Goal: Task Accomplishment & Management: Use online tool/utility

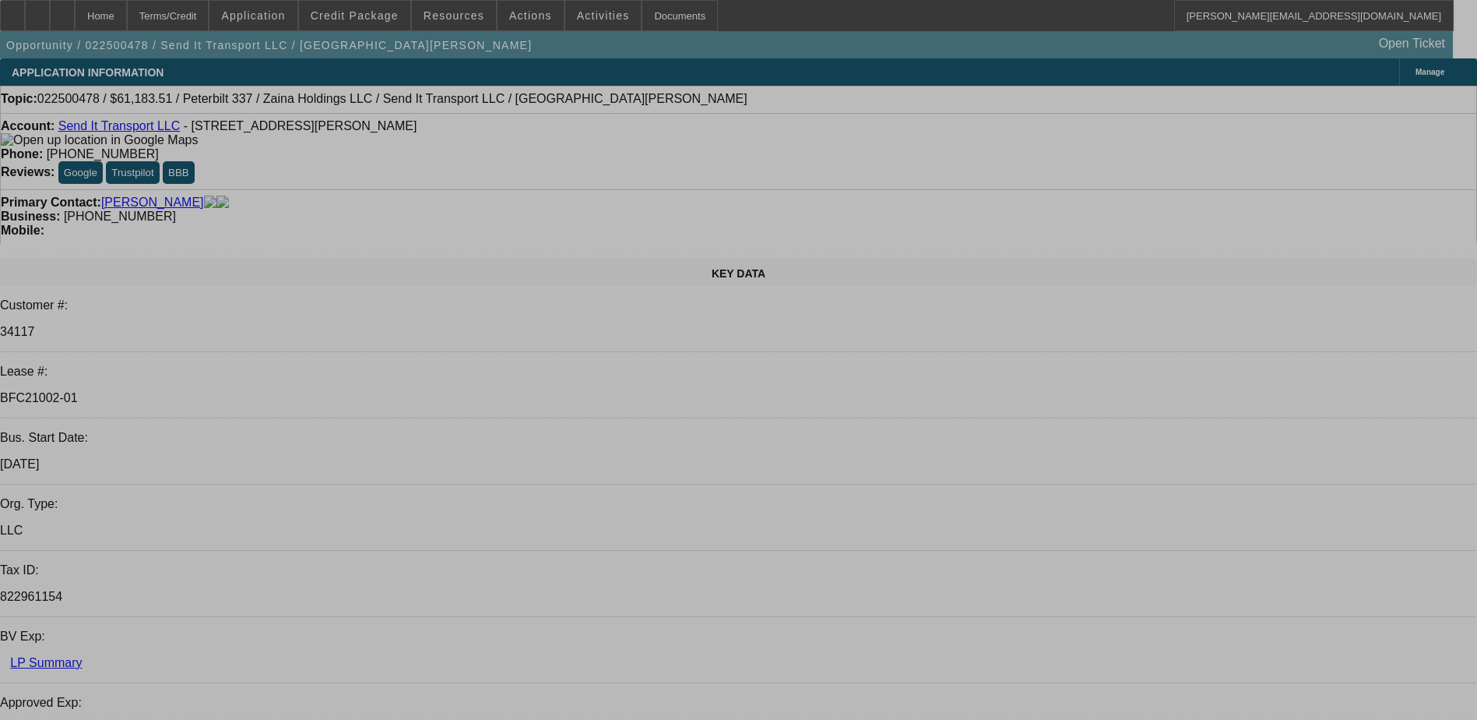
select select "0"
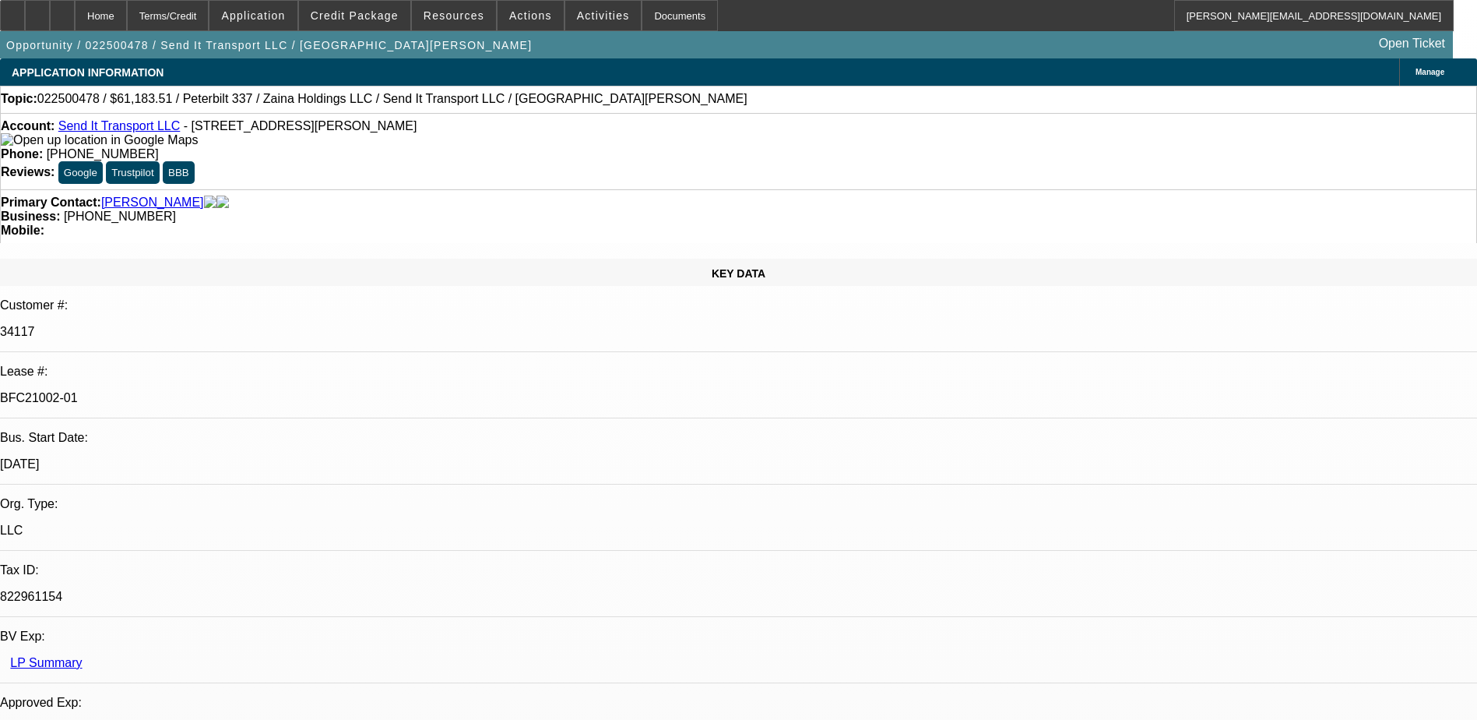
select select "0"
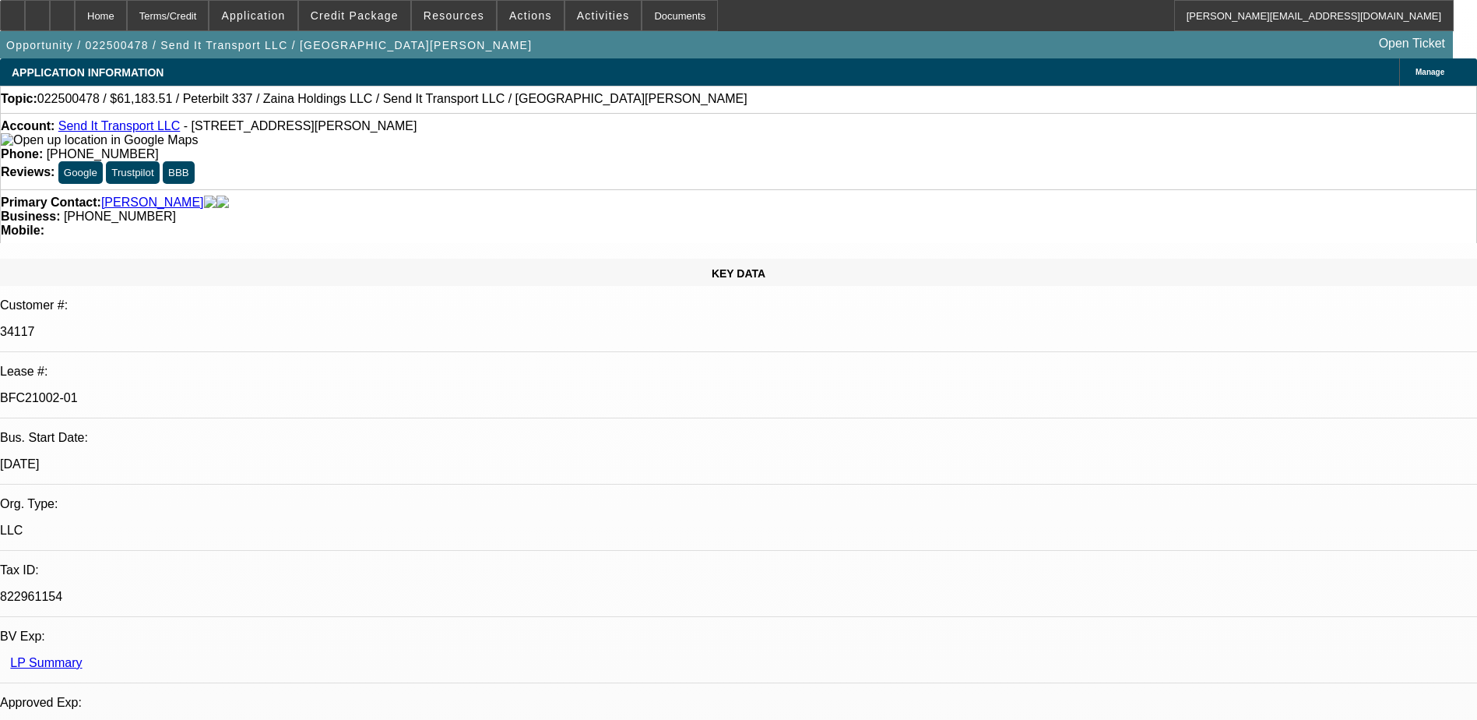
select select "0"
select select "1"
select select "2"
select select "6"
select select "1"
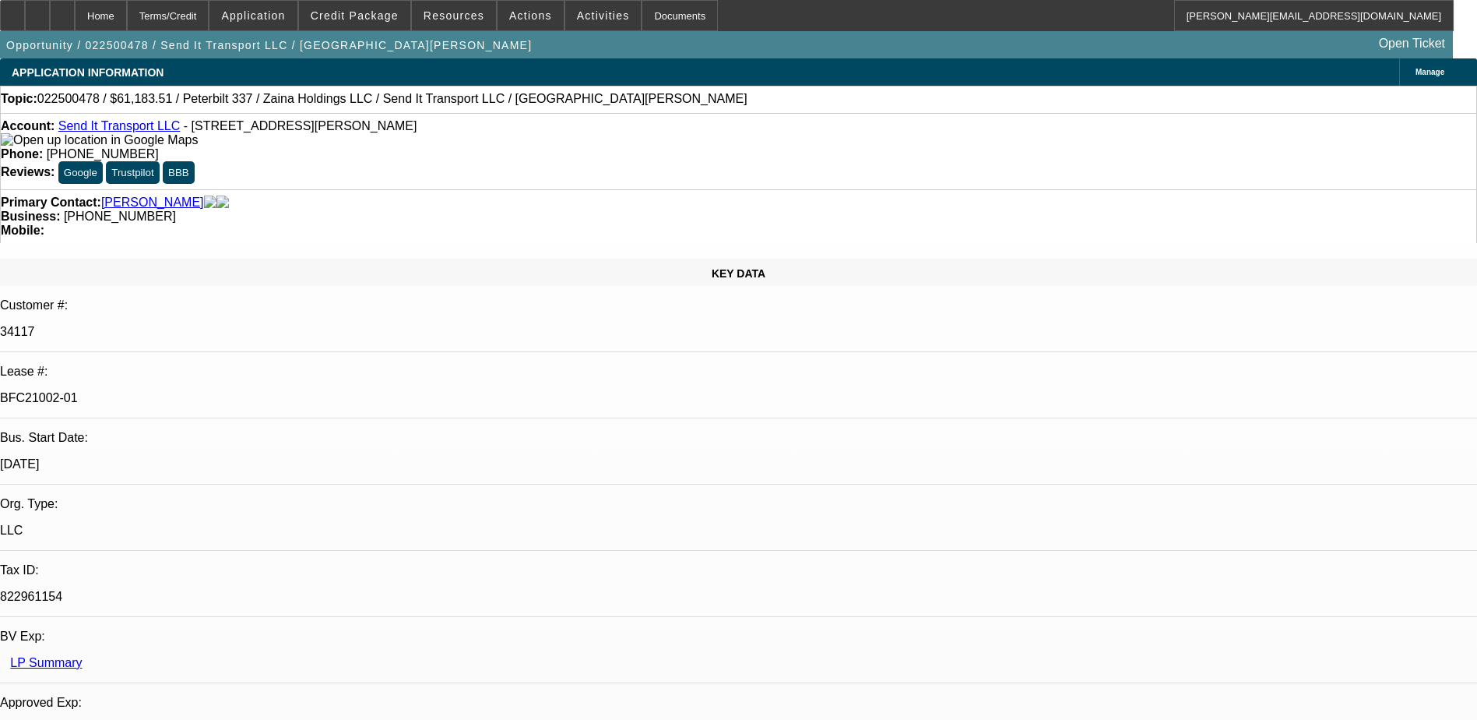
select select "2"
select select "6"
select select "1"
select select "2"
select select "6"
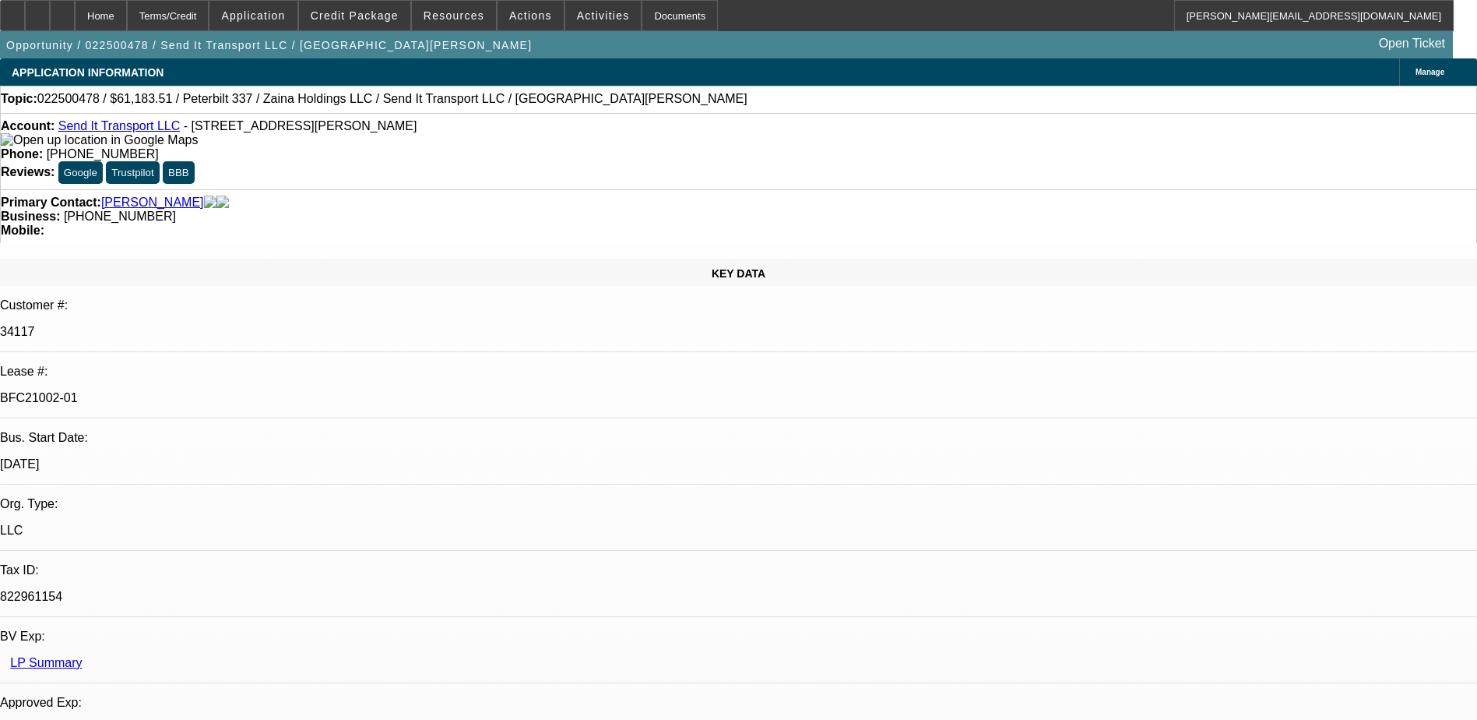
select select "1"
select select "3"
select select "6"
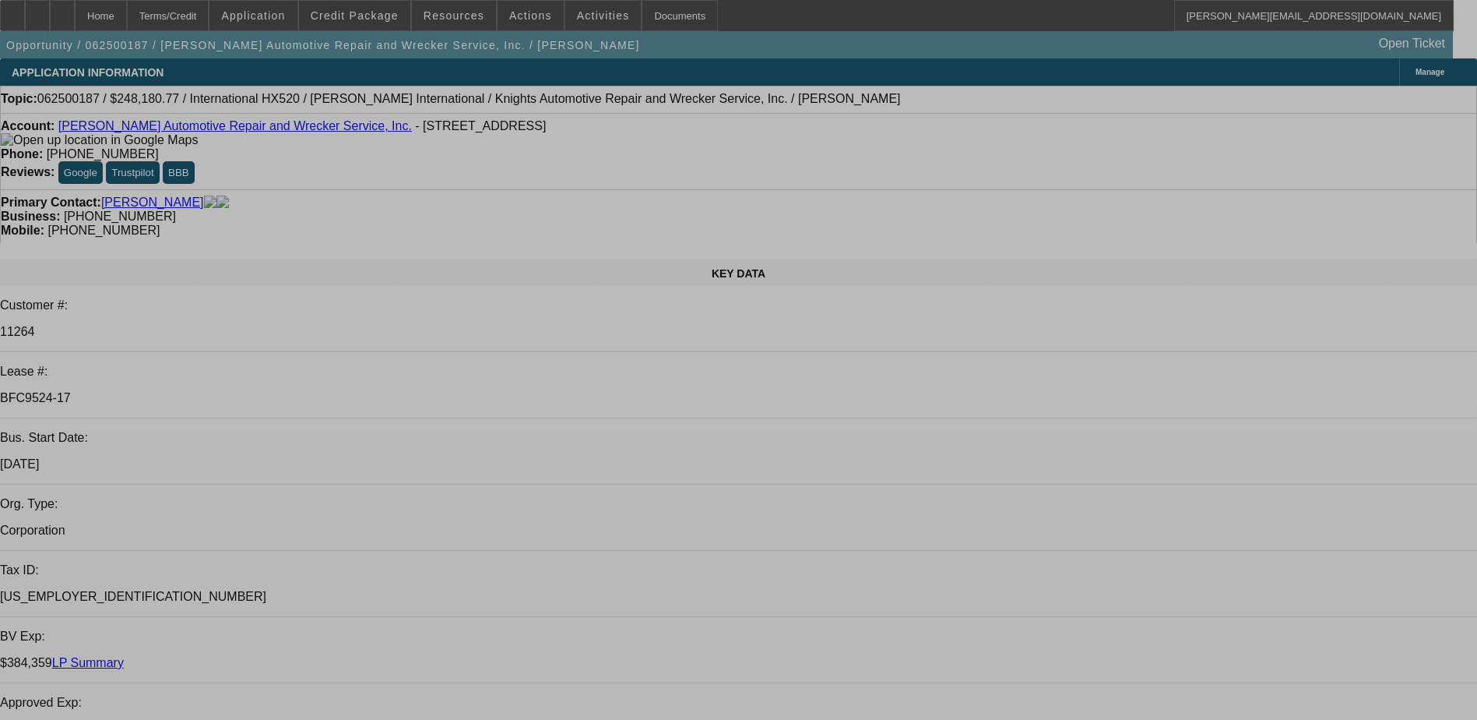
select select "0"
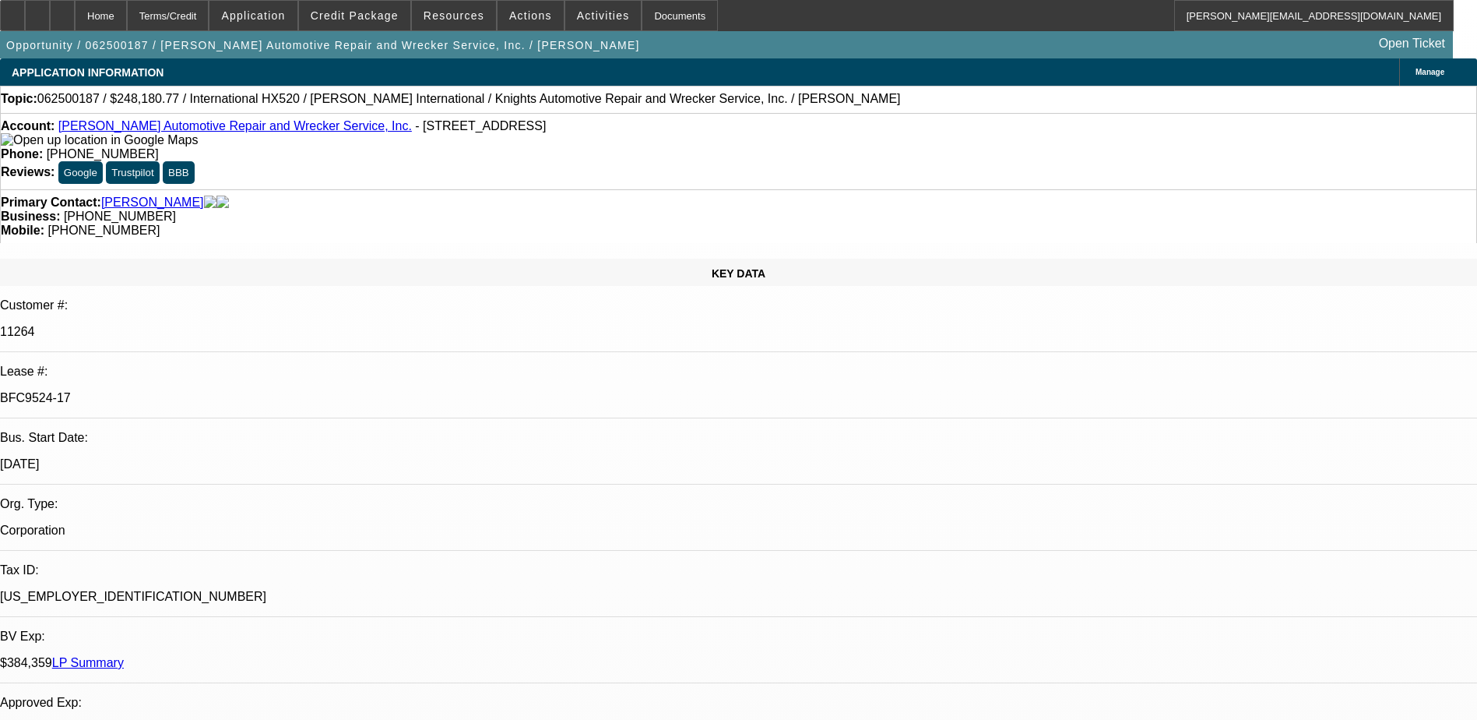
select select "0"
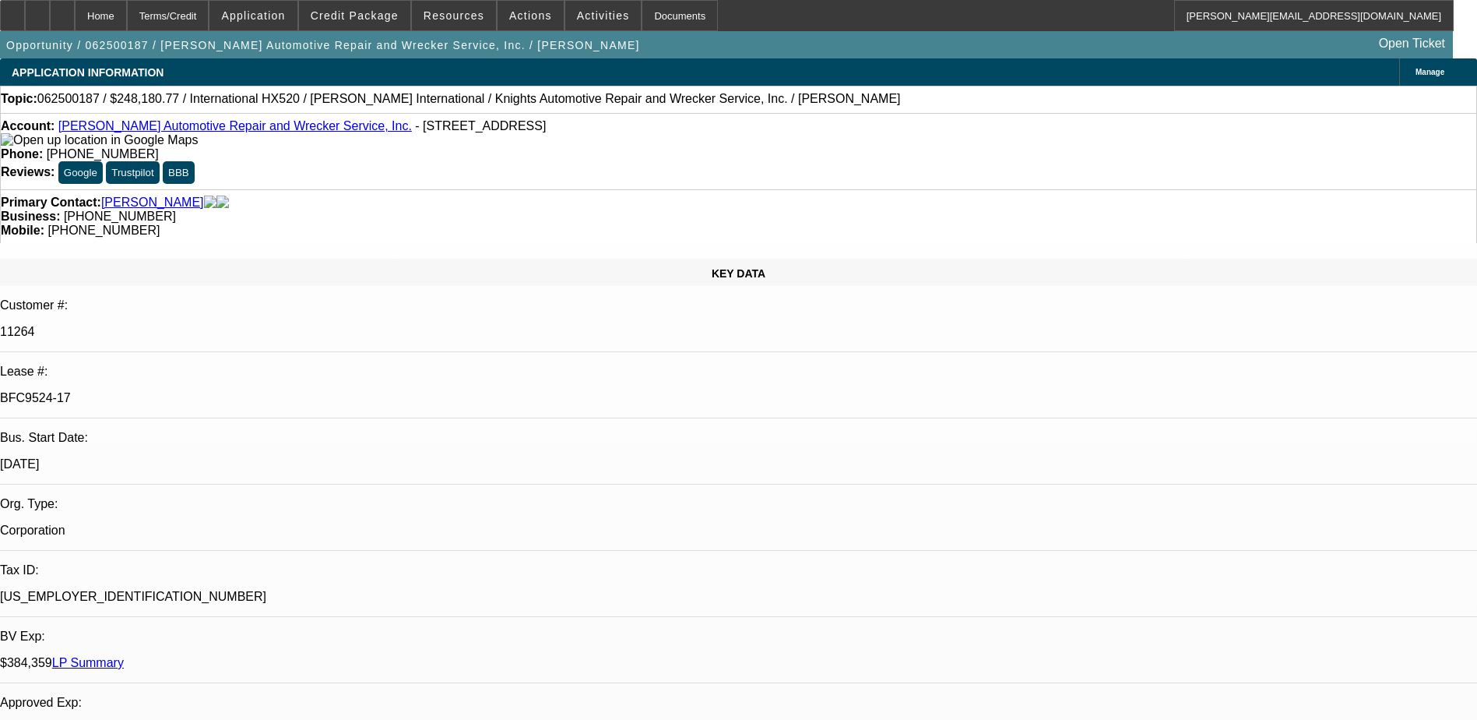
select select "0"
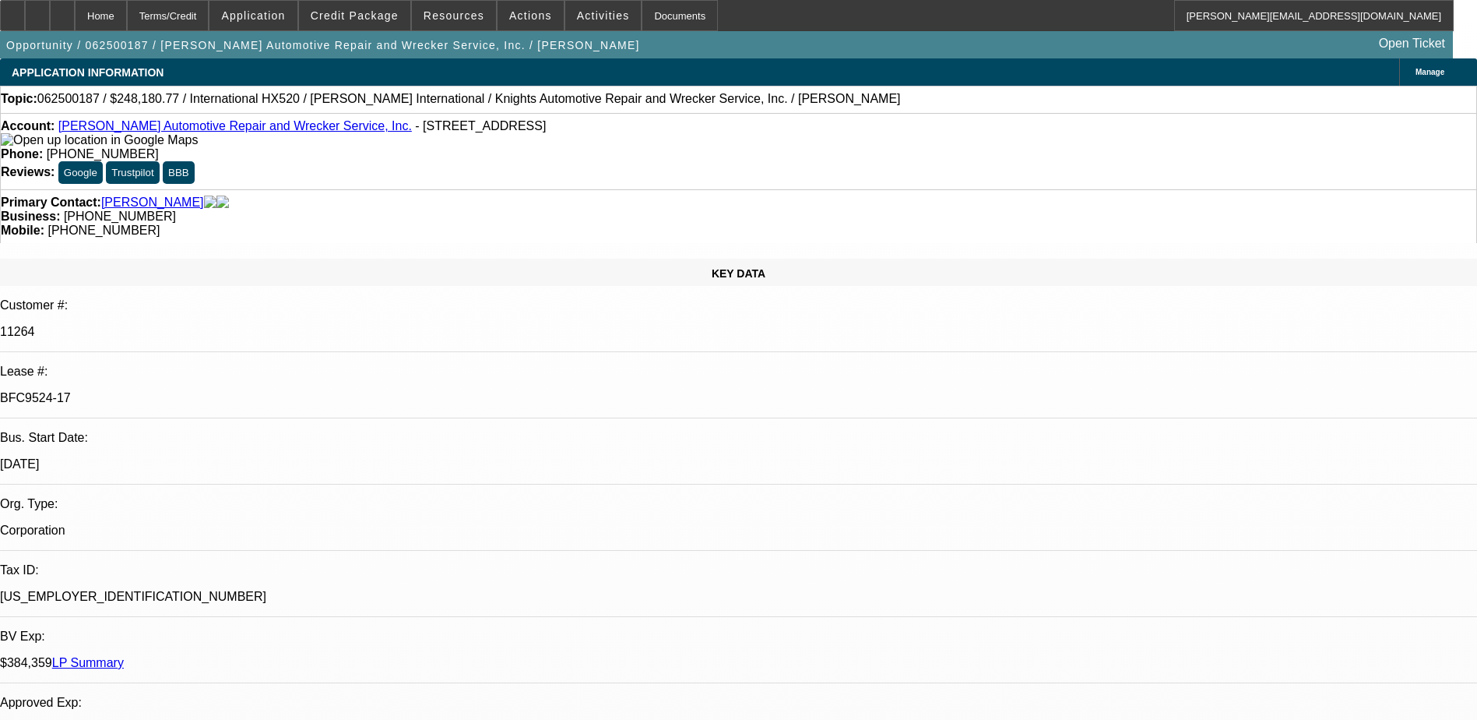
select select "1"
select select "6"
select select "1"
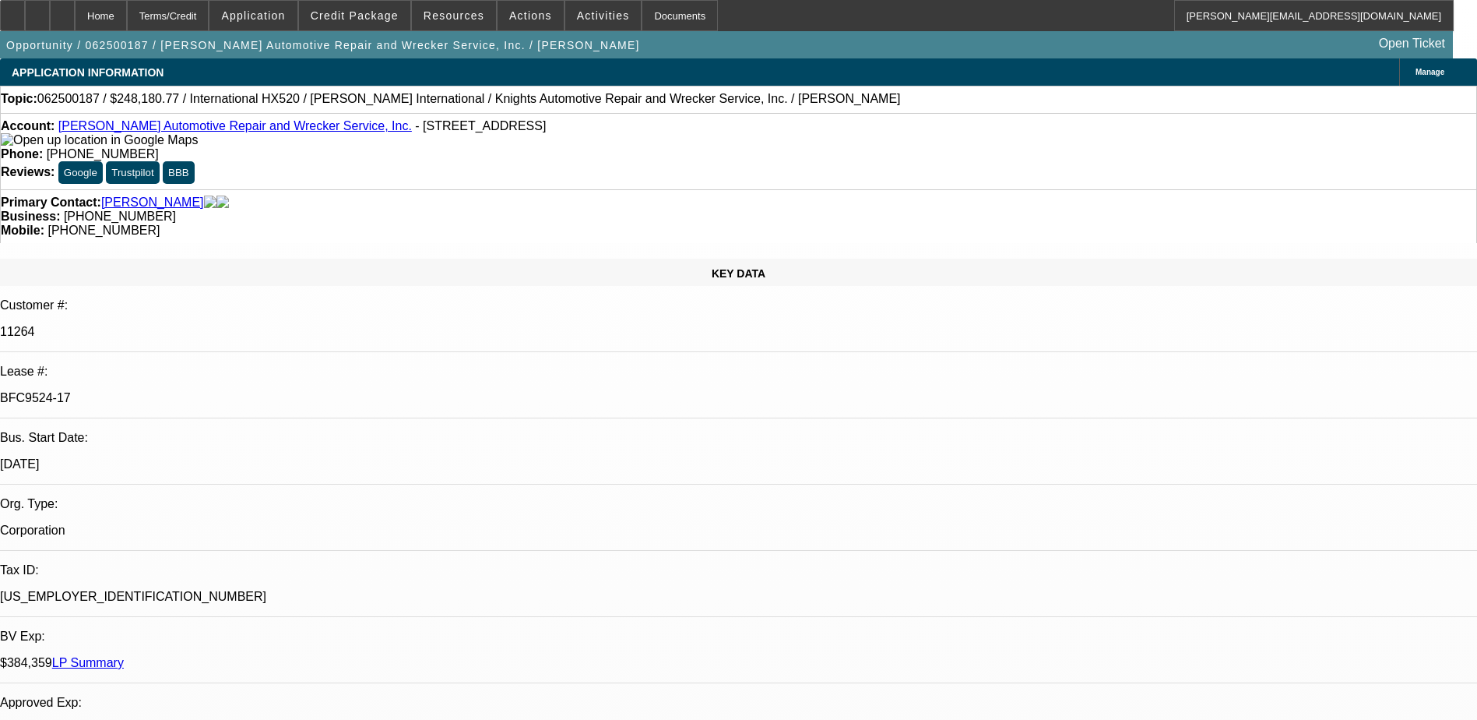
select select "6"
select select "1"
select select "6"
select select "1"
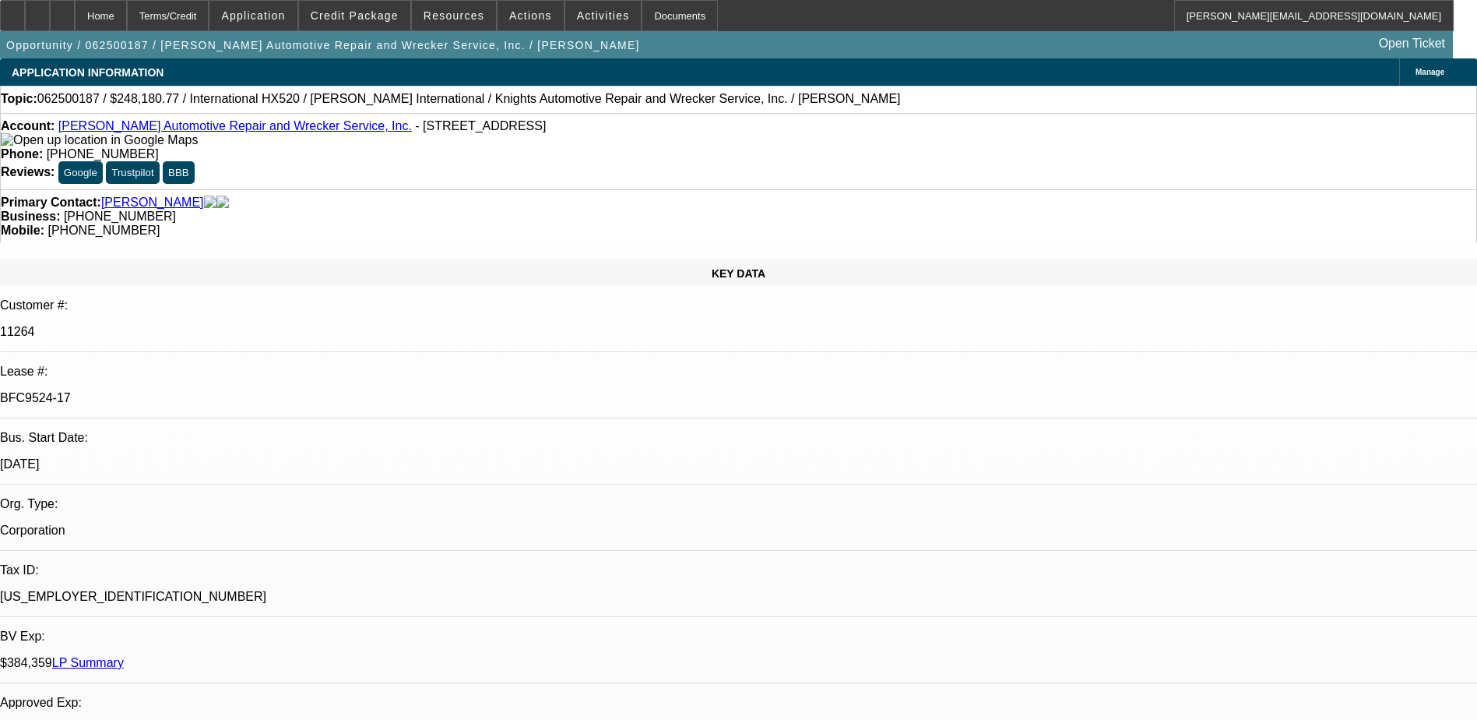
select select "1"
select select "6"
select select "0"
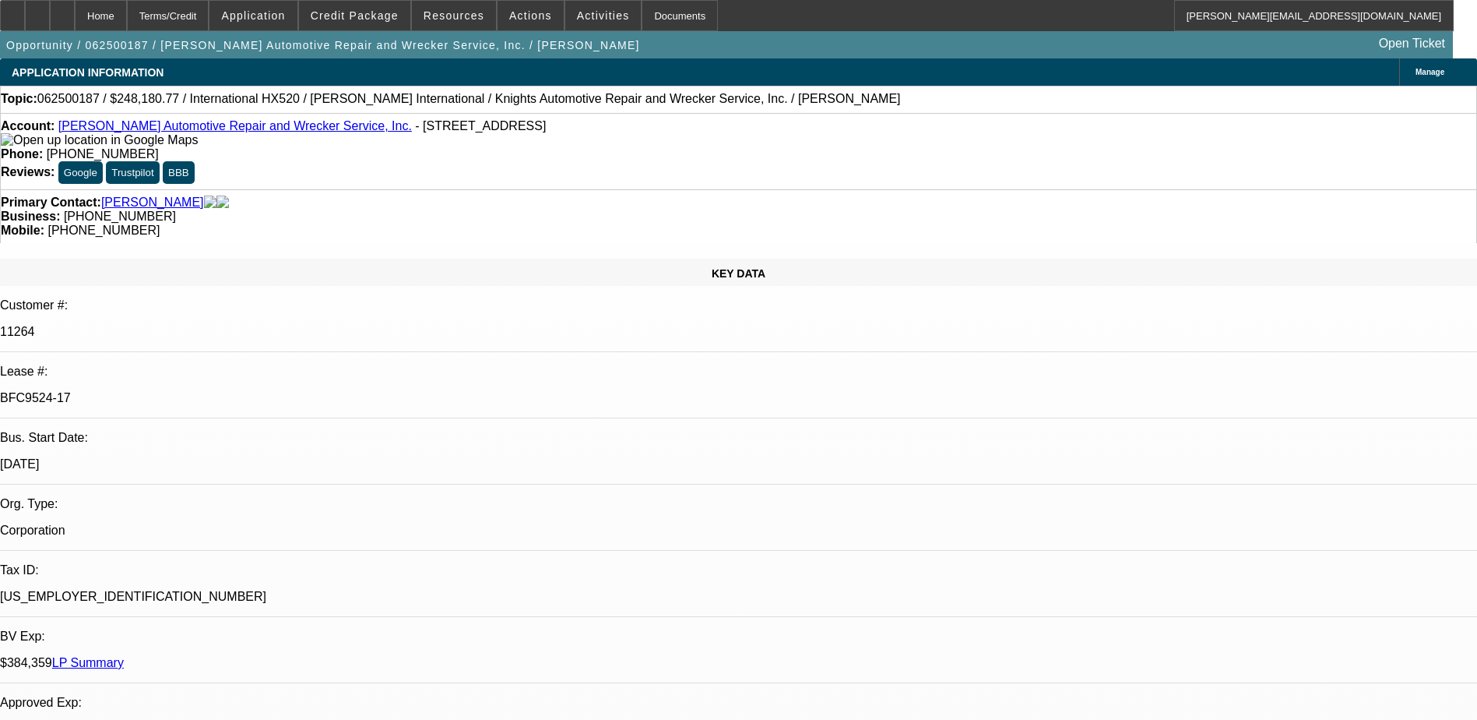
select select "0"
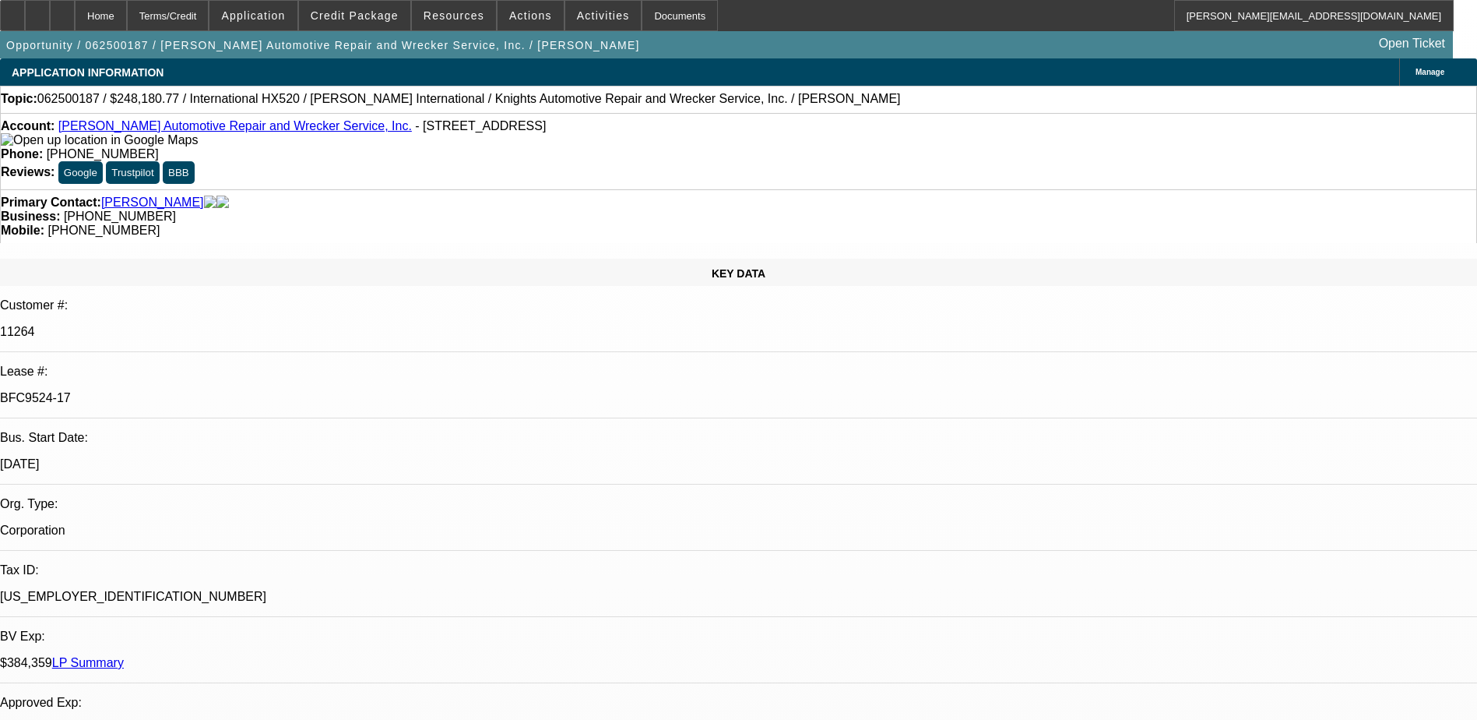
select select "0"
select select "1"
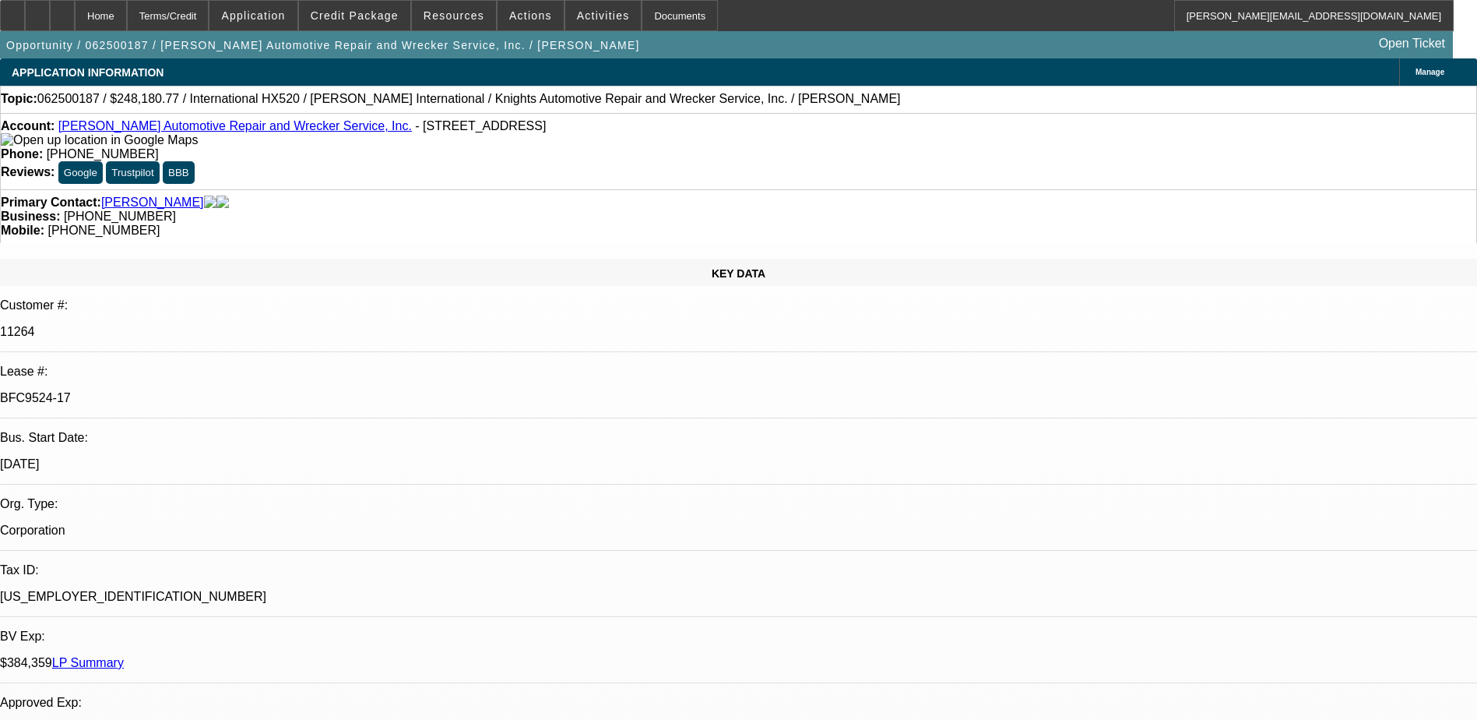
select select "1"
select select "6"
select select "1"
select select "6"
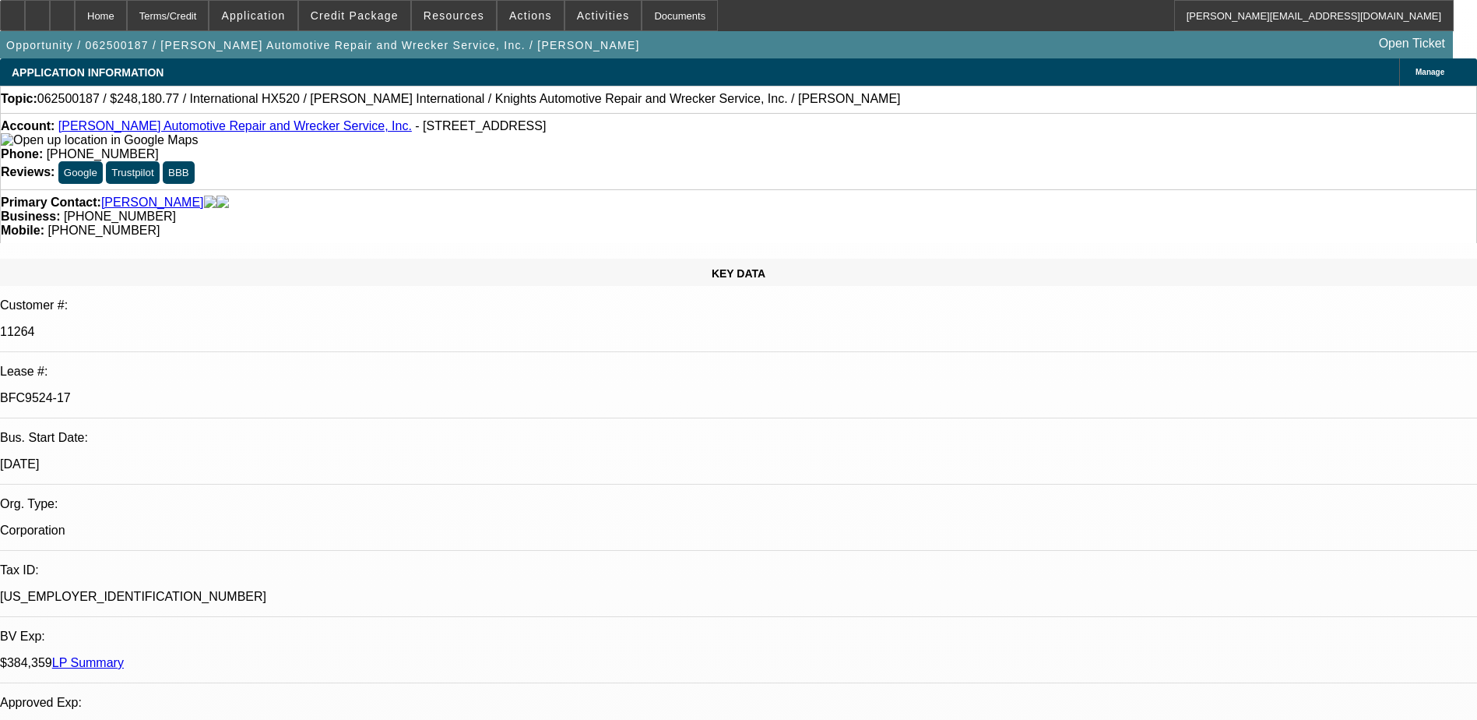
select select "1"
select select "6"
select select "1"
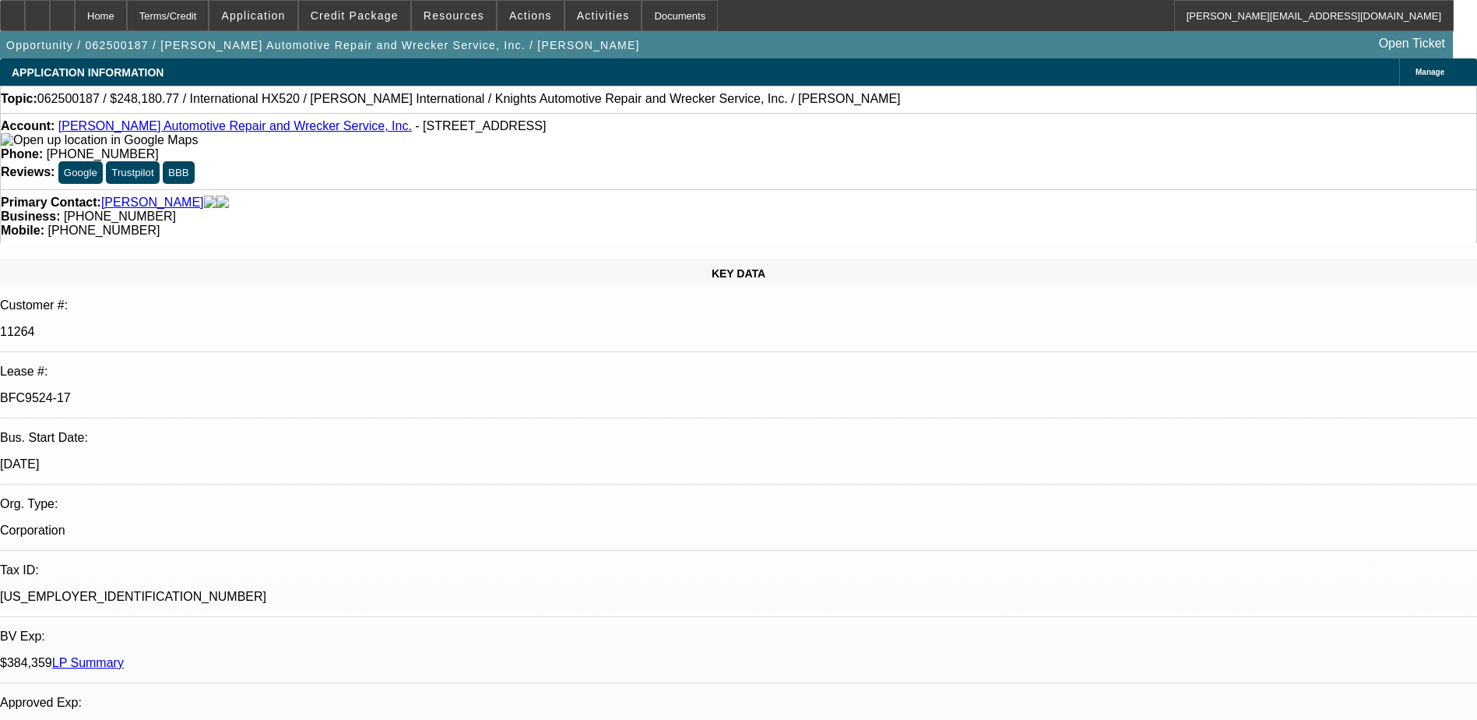
select select "6"
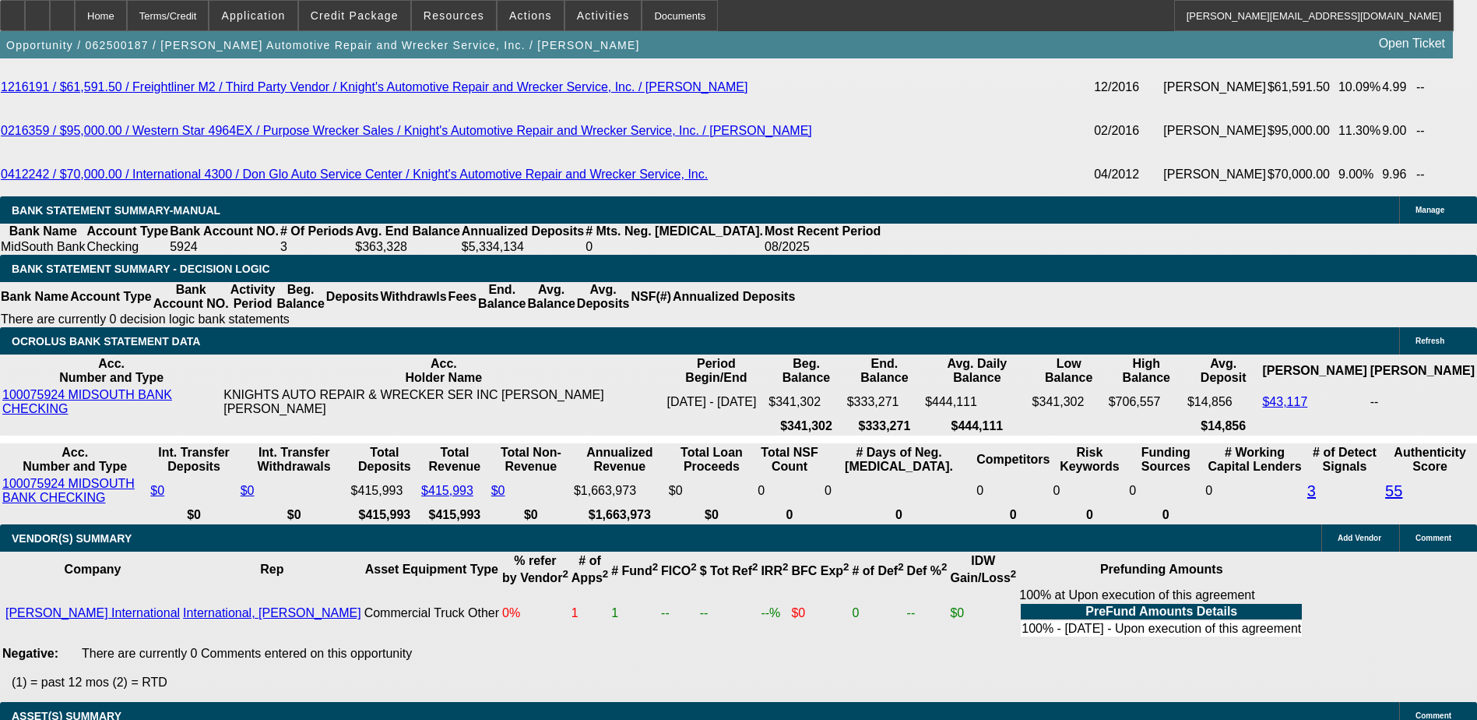
scroll to position [1889, 0]
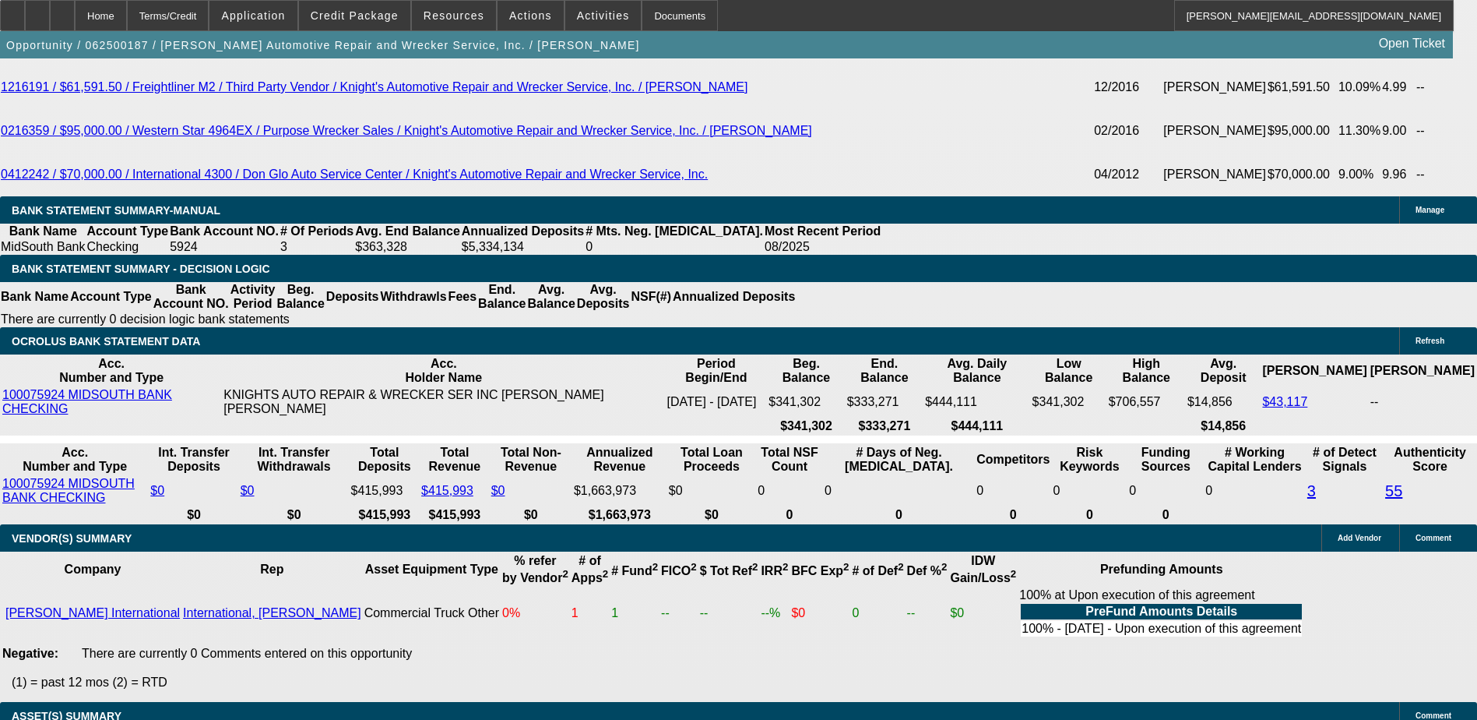
drag, startPoint x: 1098, startPoint y: 343, endPoint x: 1083, endPoint y: 305, distance: 40.9
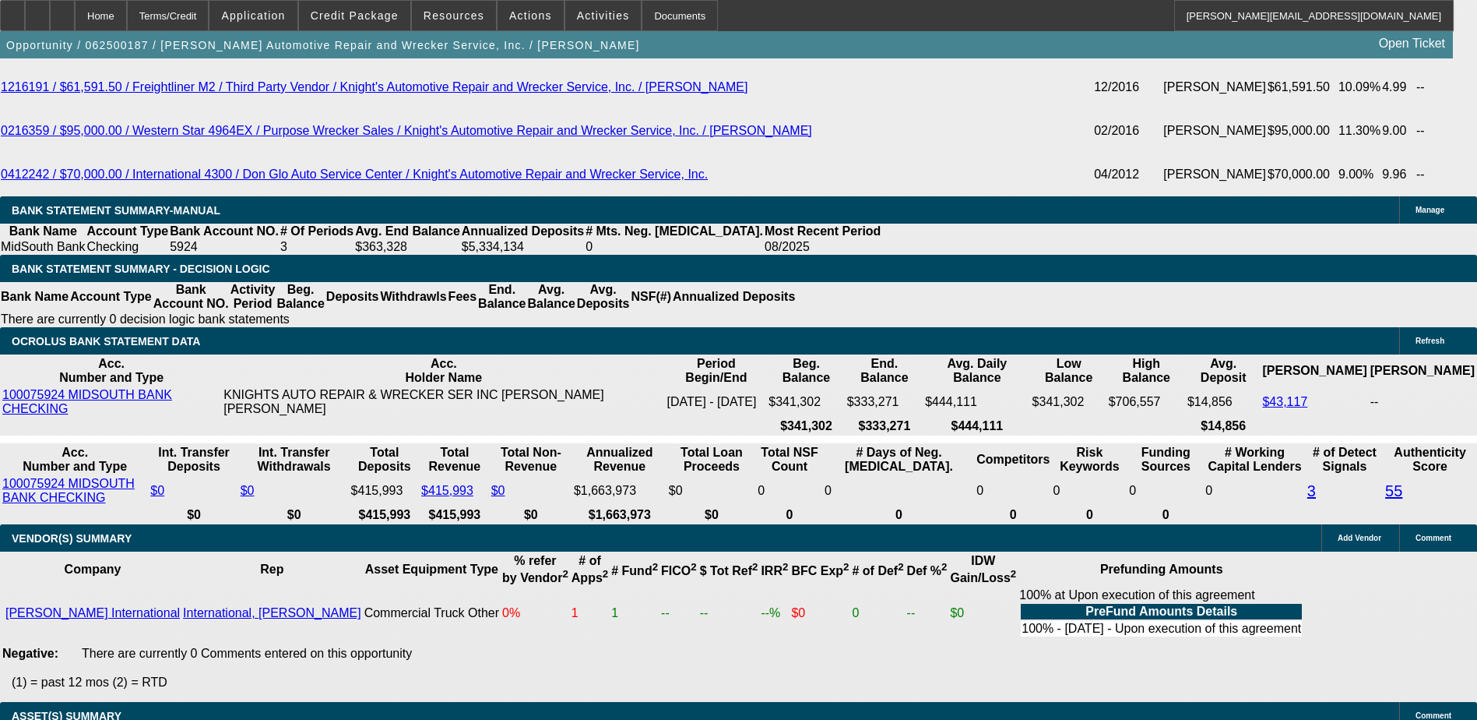
scroll to position [1421, 0]
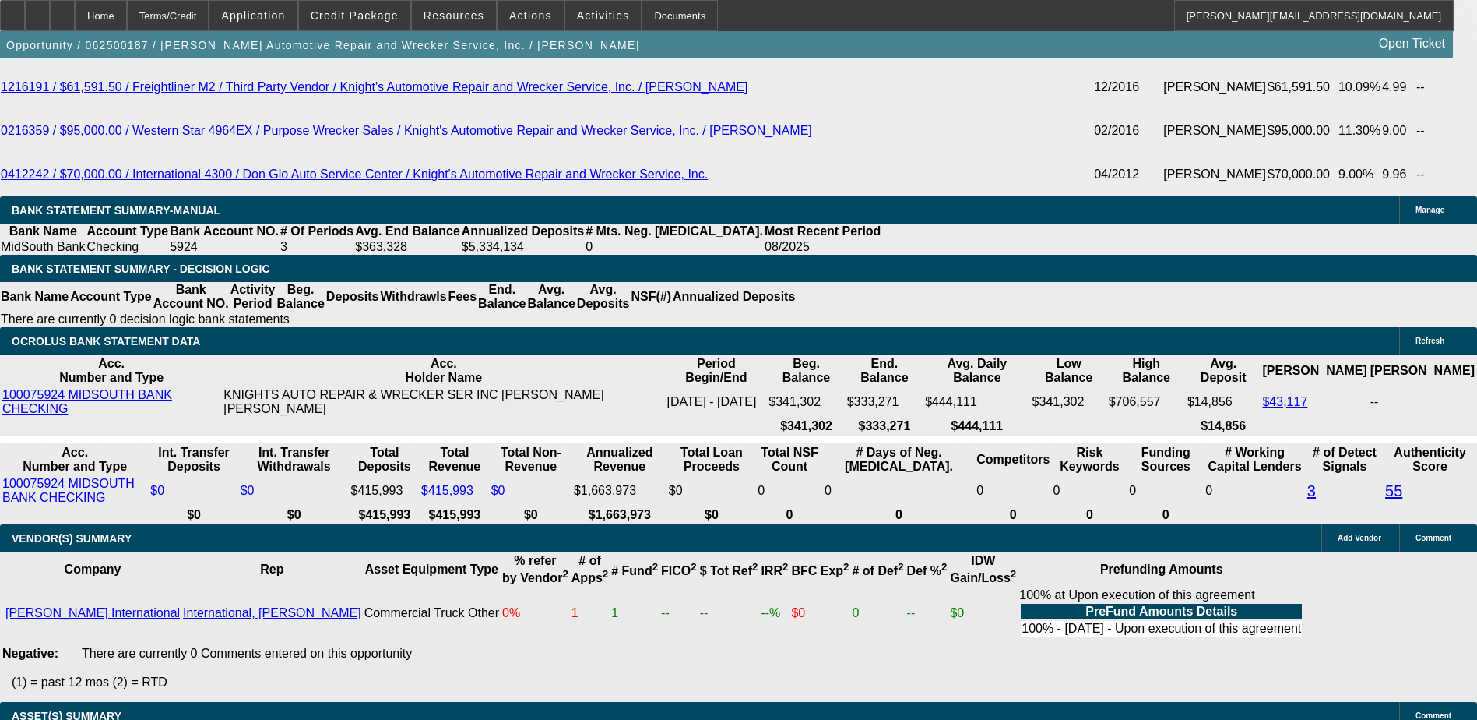
scroll to position [1032, 0]
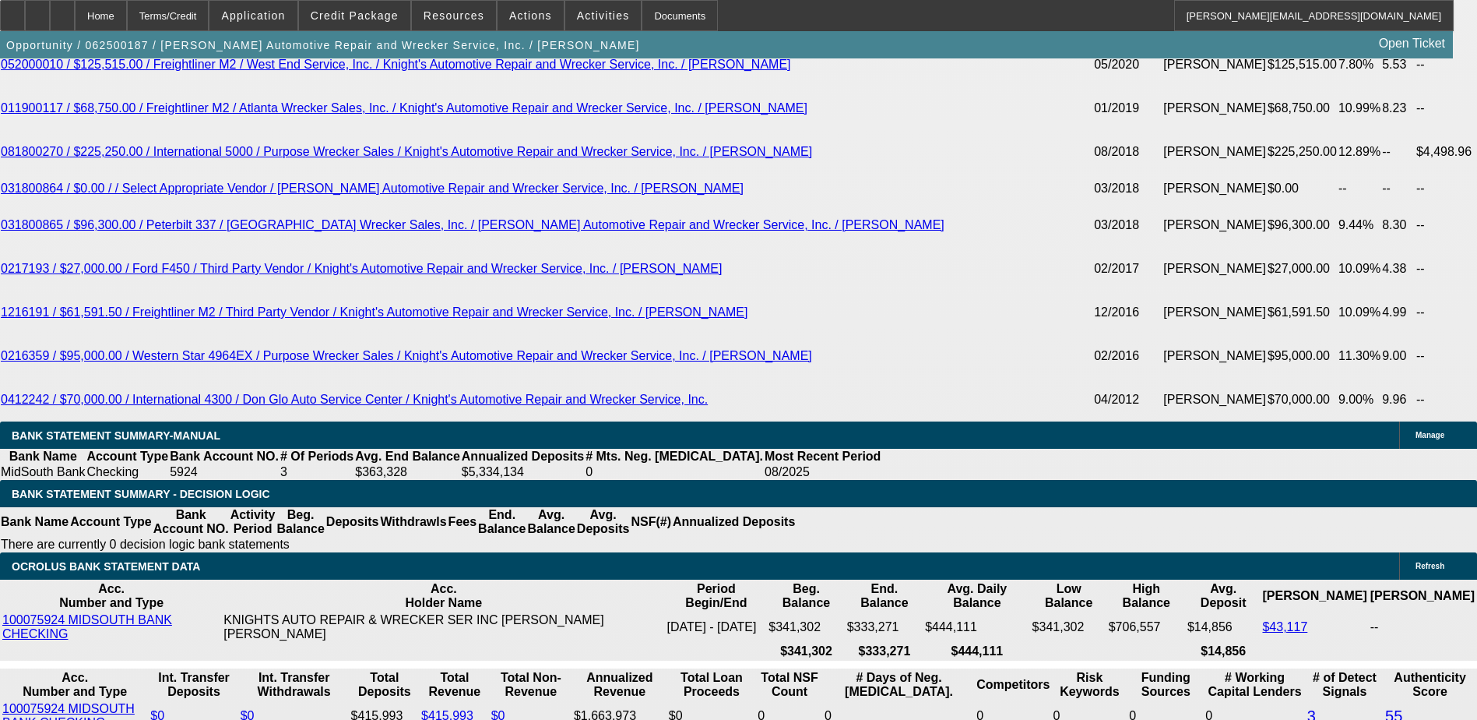
scroll to position [3158, 0]
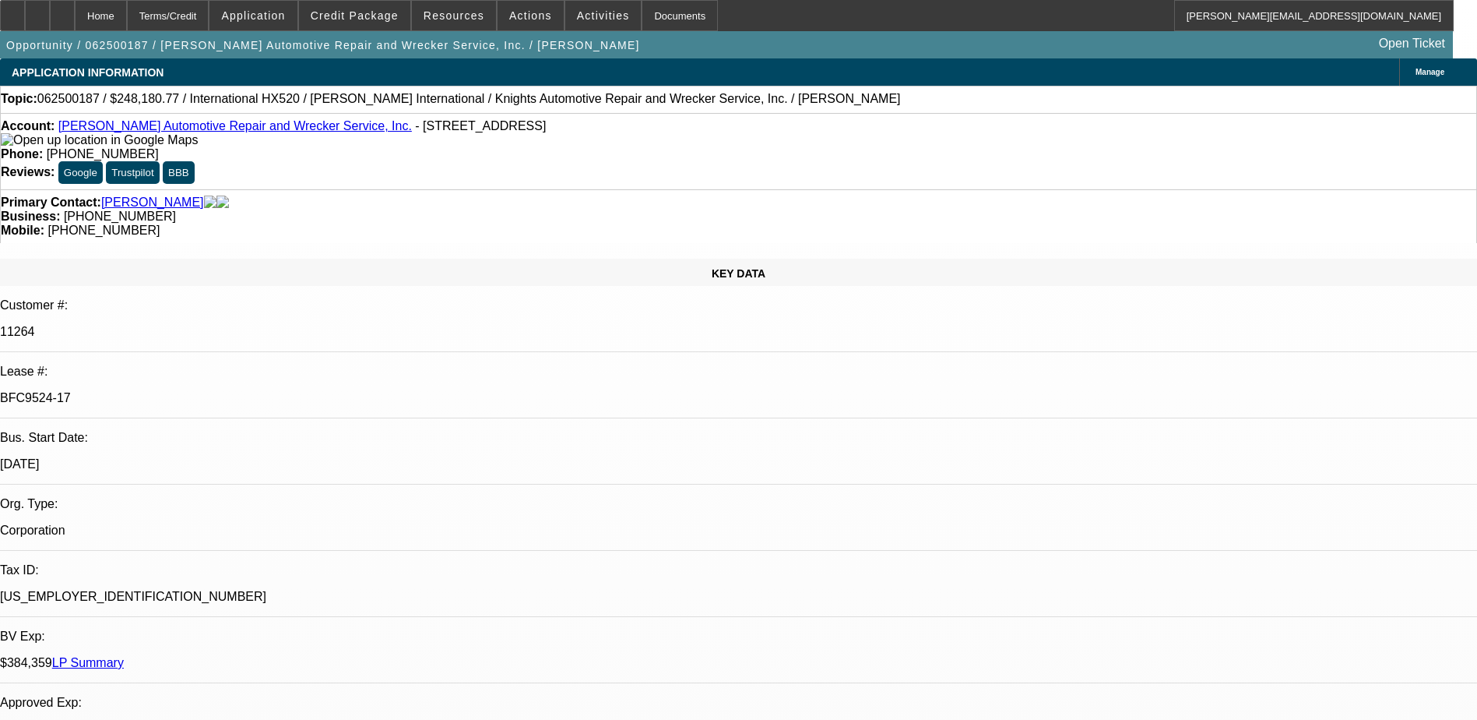
select select "0"
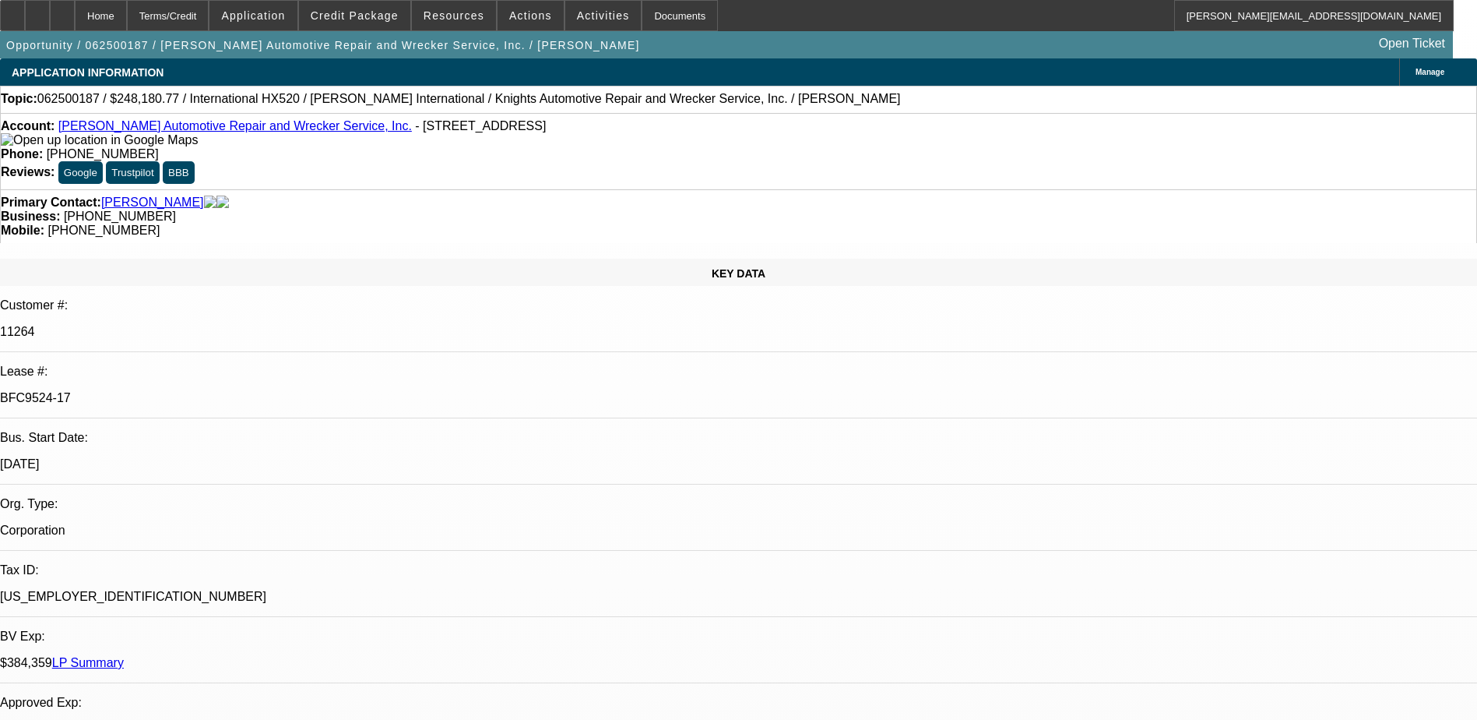
select select "0"
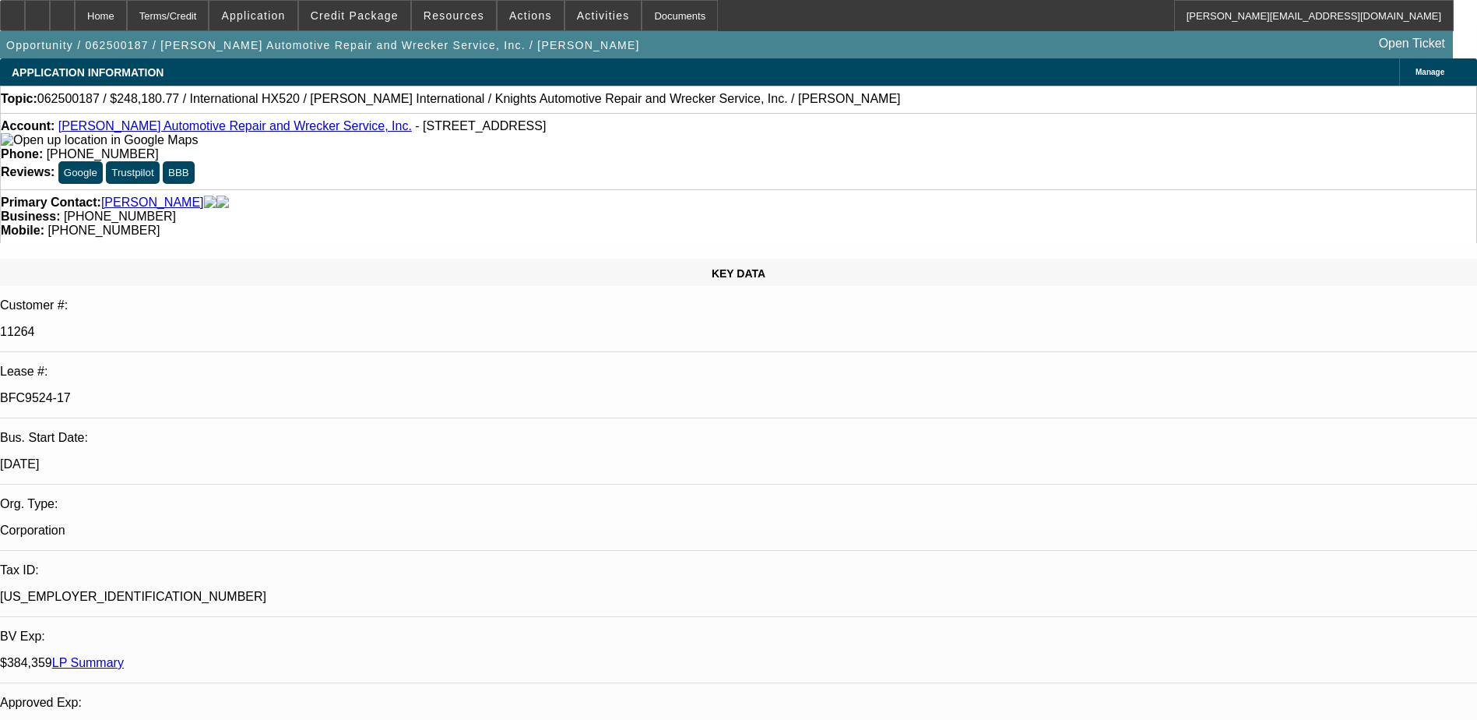
select select "0"
select select "1"
select select "6"
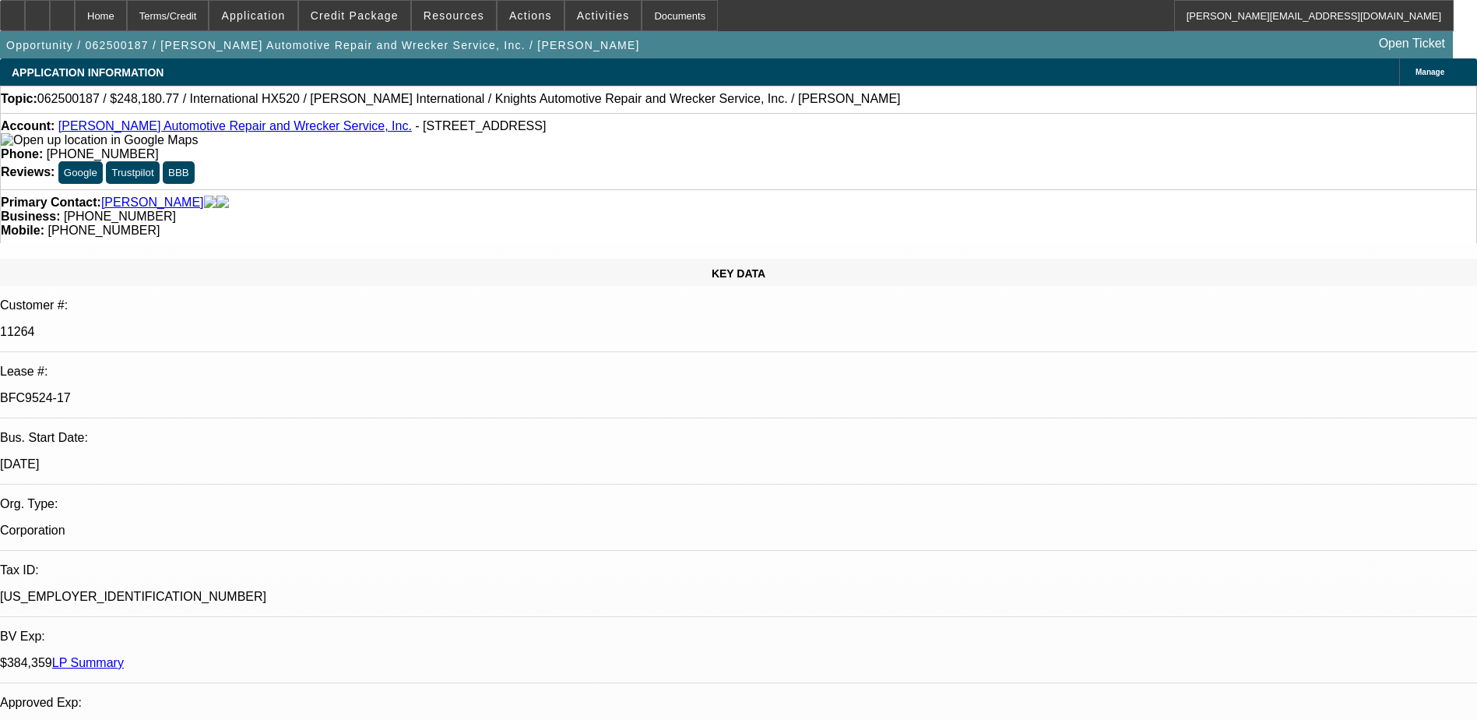
select select "1"
select select "6"
select select "1"
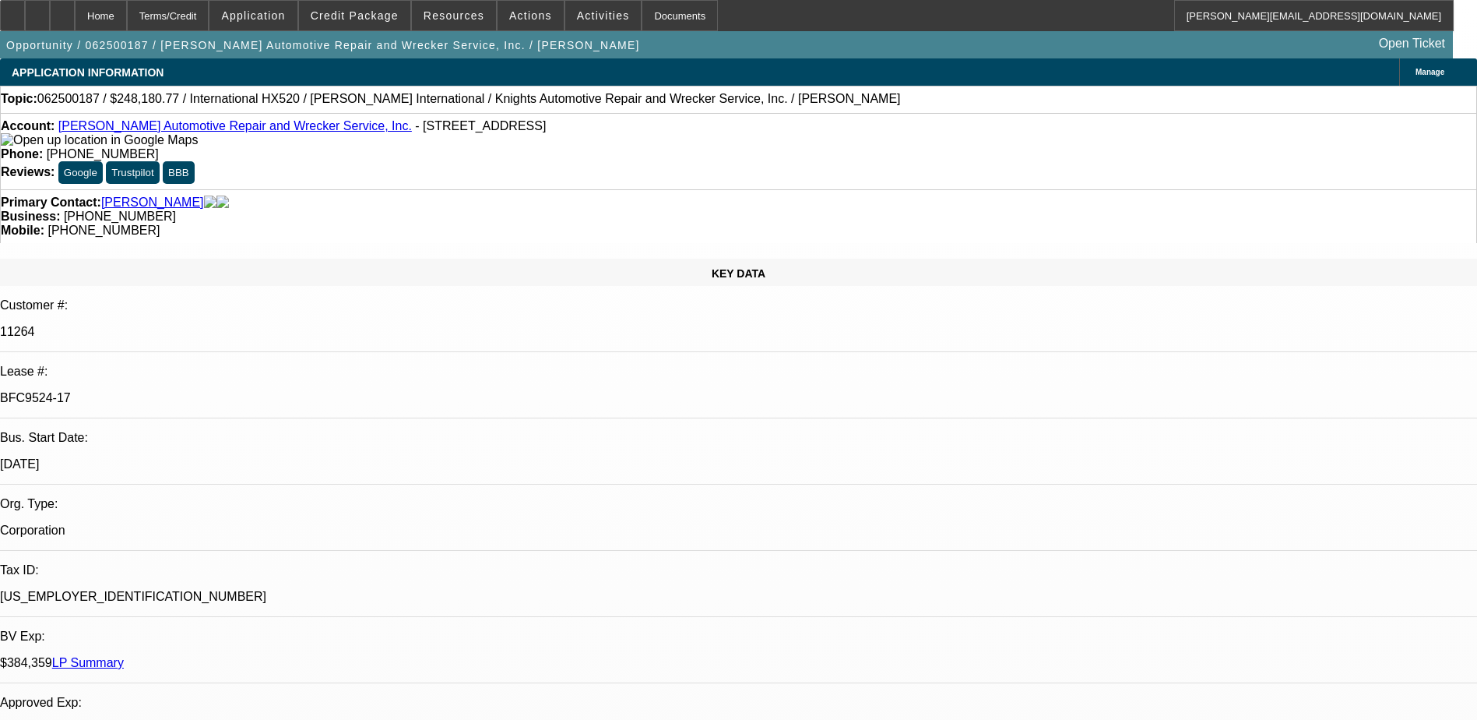
select select "6"
select select "1"
select select "6"
click at [361, 16] on span "Credit Package" at bounding box center [355, 15] width 88 height 12
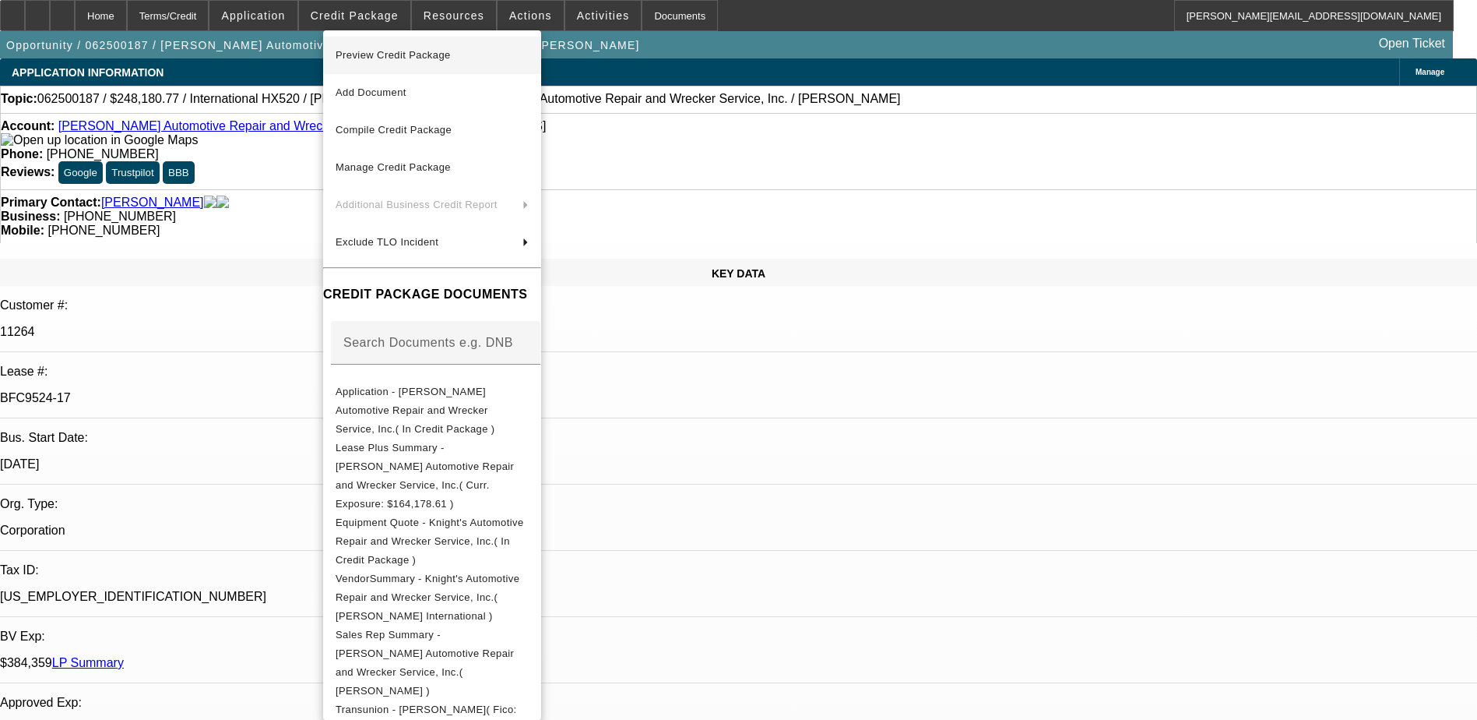
click at [393, 53] on span "Preview Credit Package" at bounding box center [393, 55] width 115 height 12
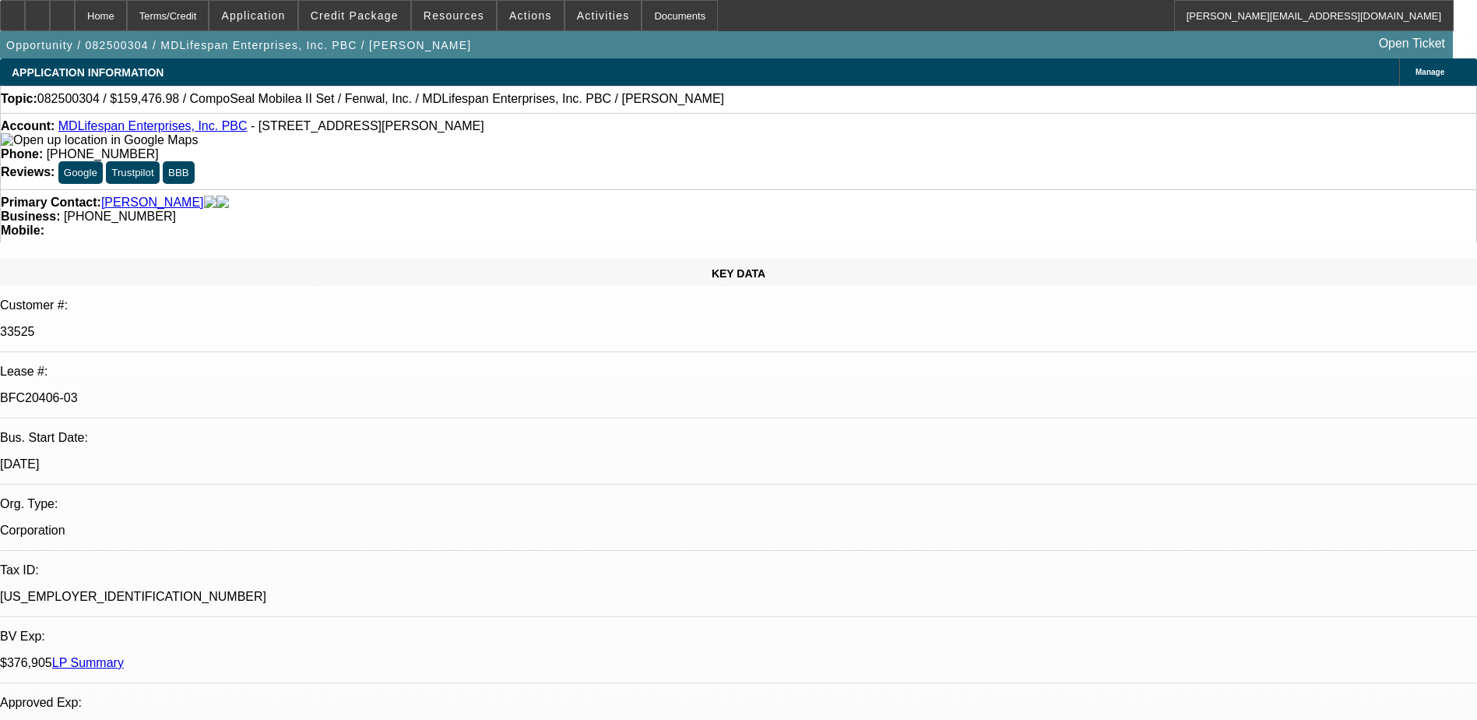
select select "0"
select select "2"
select select "0"
select select "6"
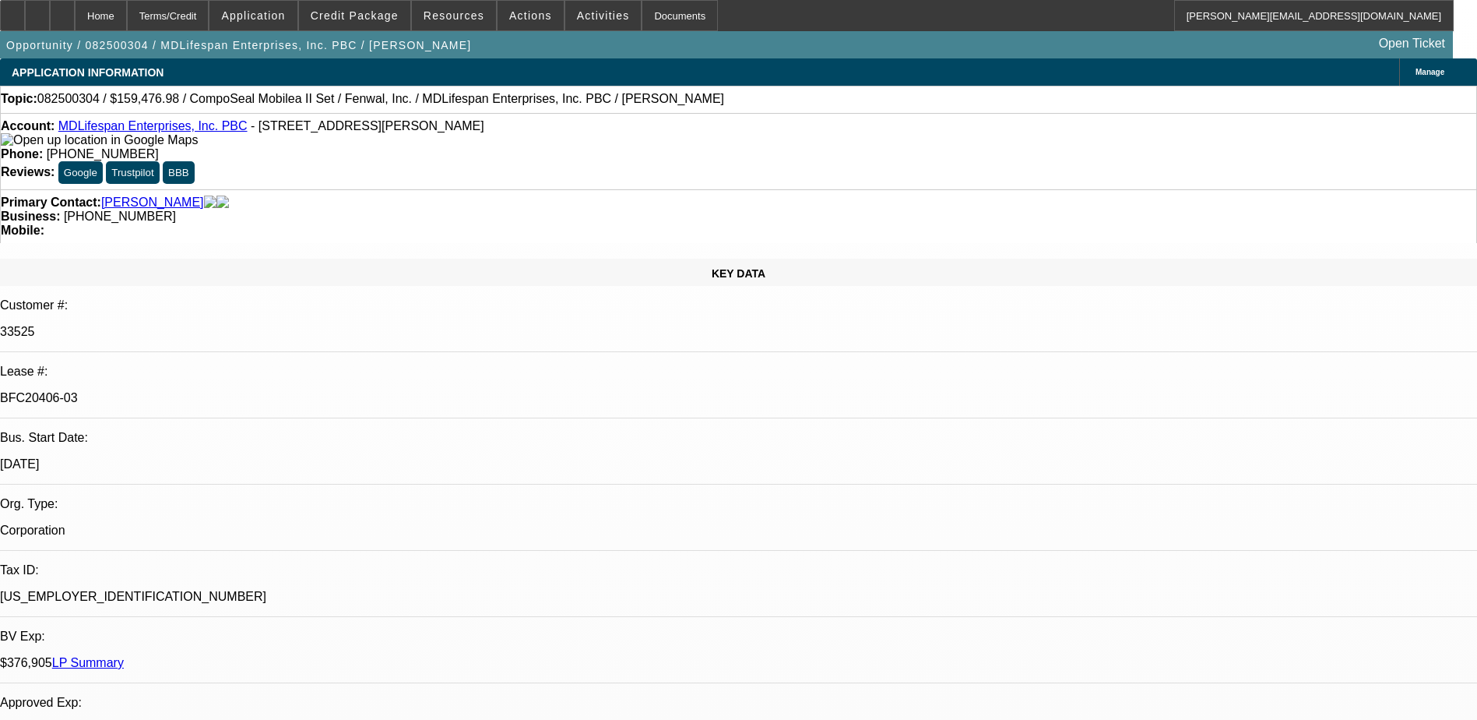
select select "0"
select select "6"
select select "0"
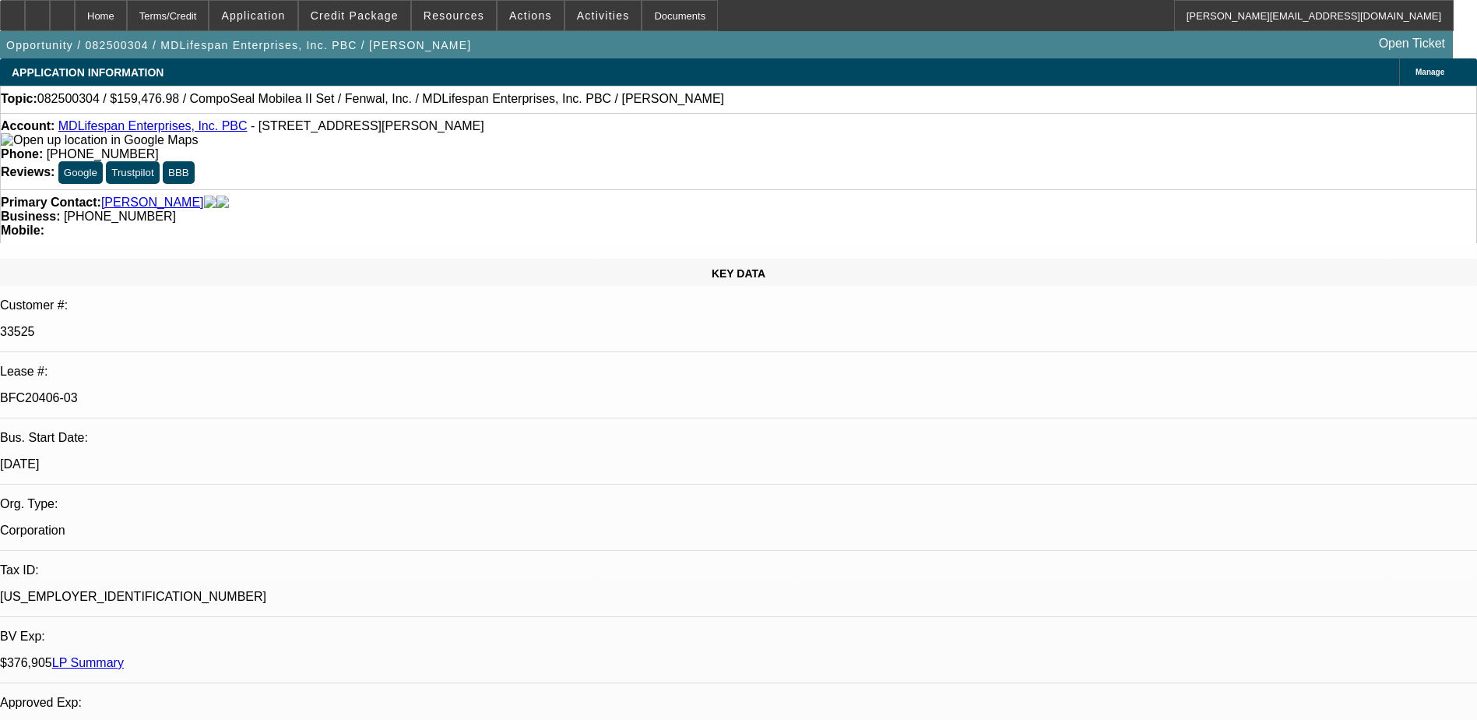
select select "0"
select select "3"
select select "0"
select select "6"
select select "0"
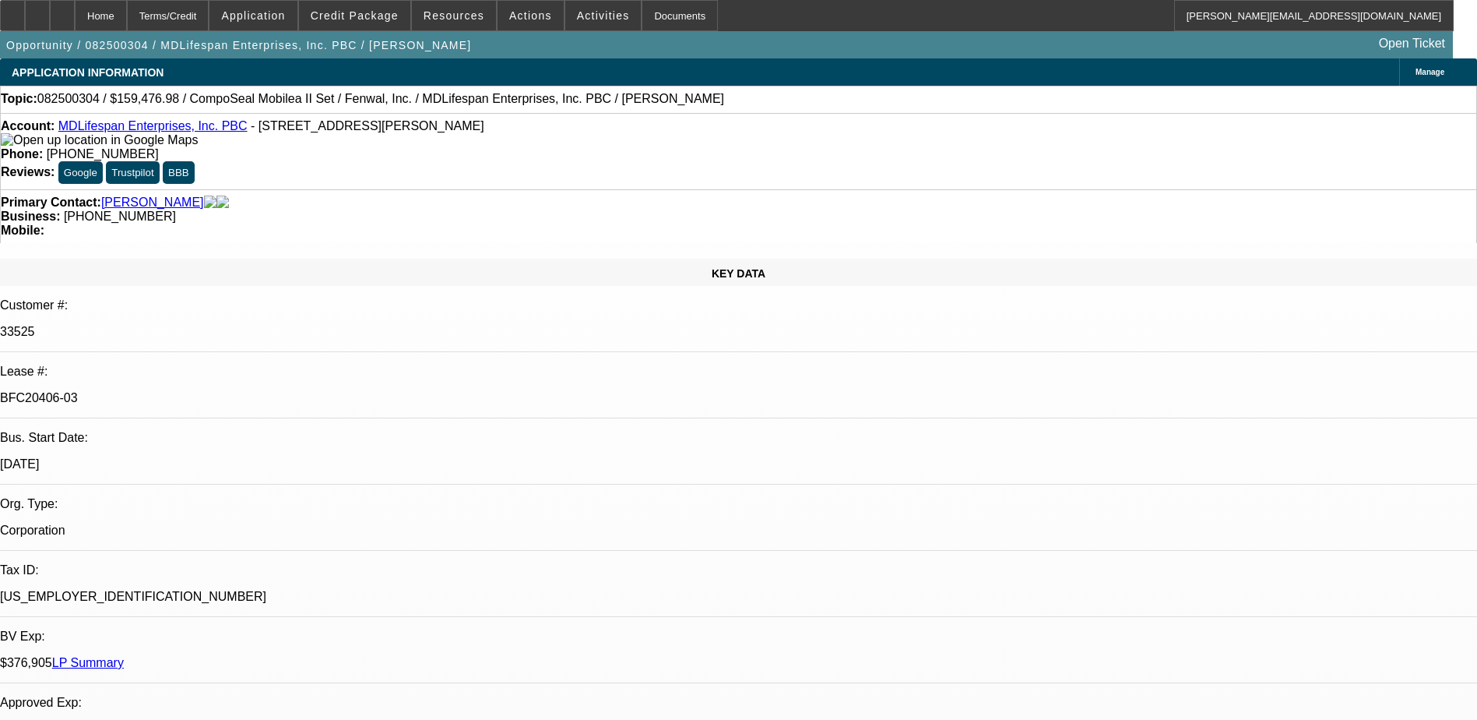
select select "2"
select select "0"
select select "6"
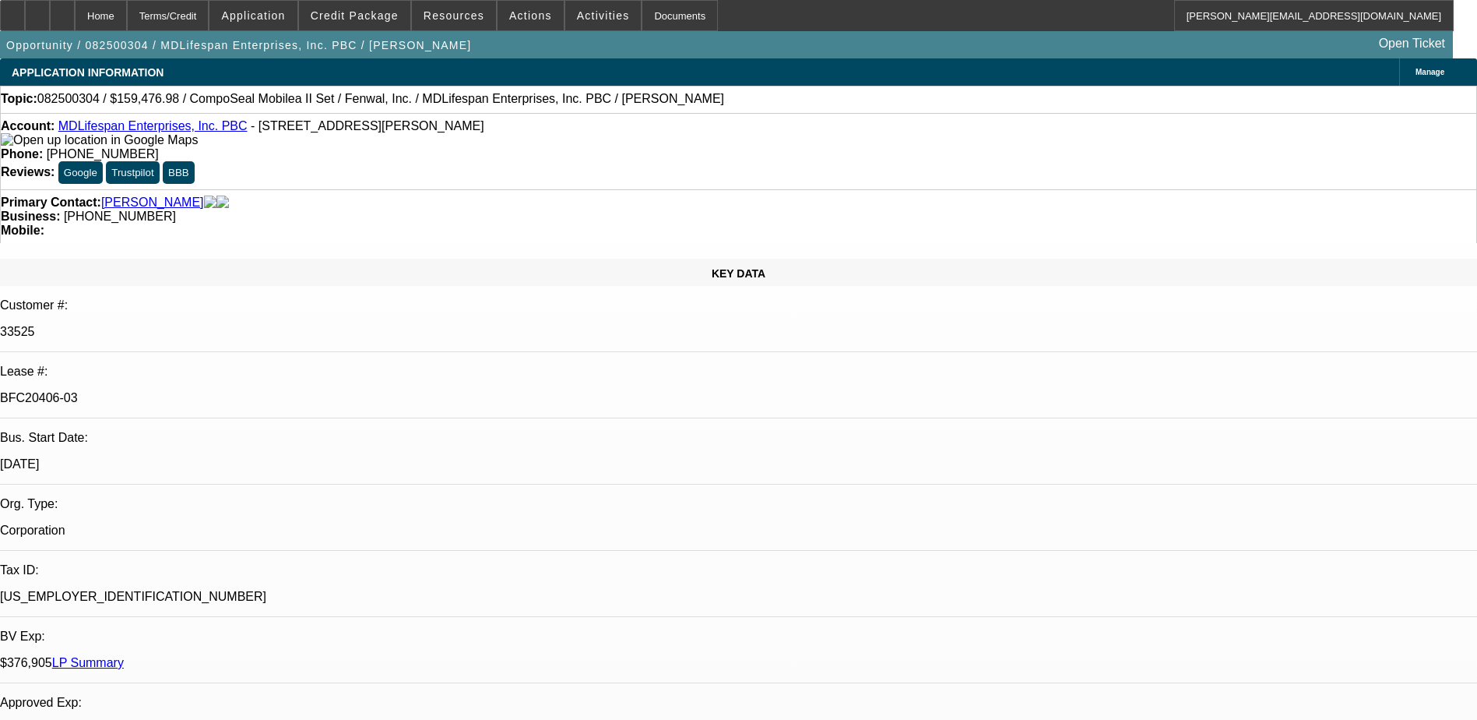
scroll to position [1736, 0]
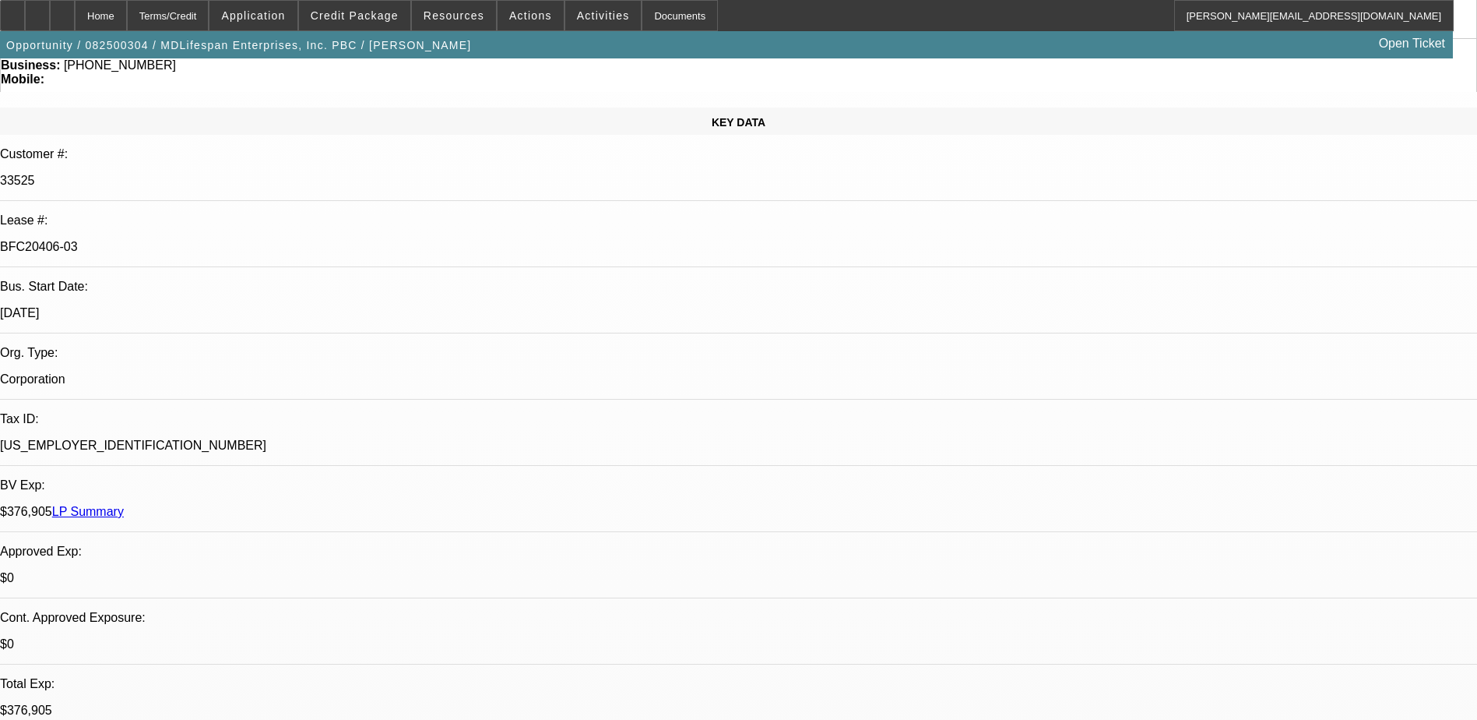
scroll to position [0, 0]
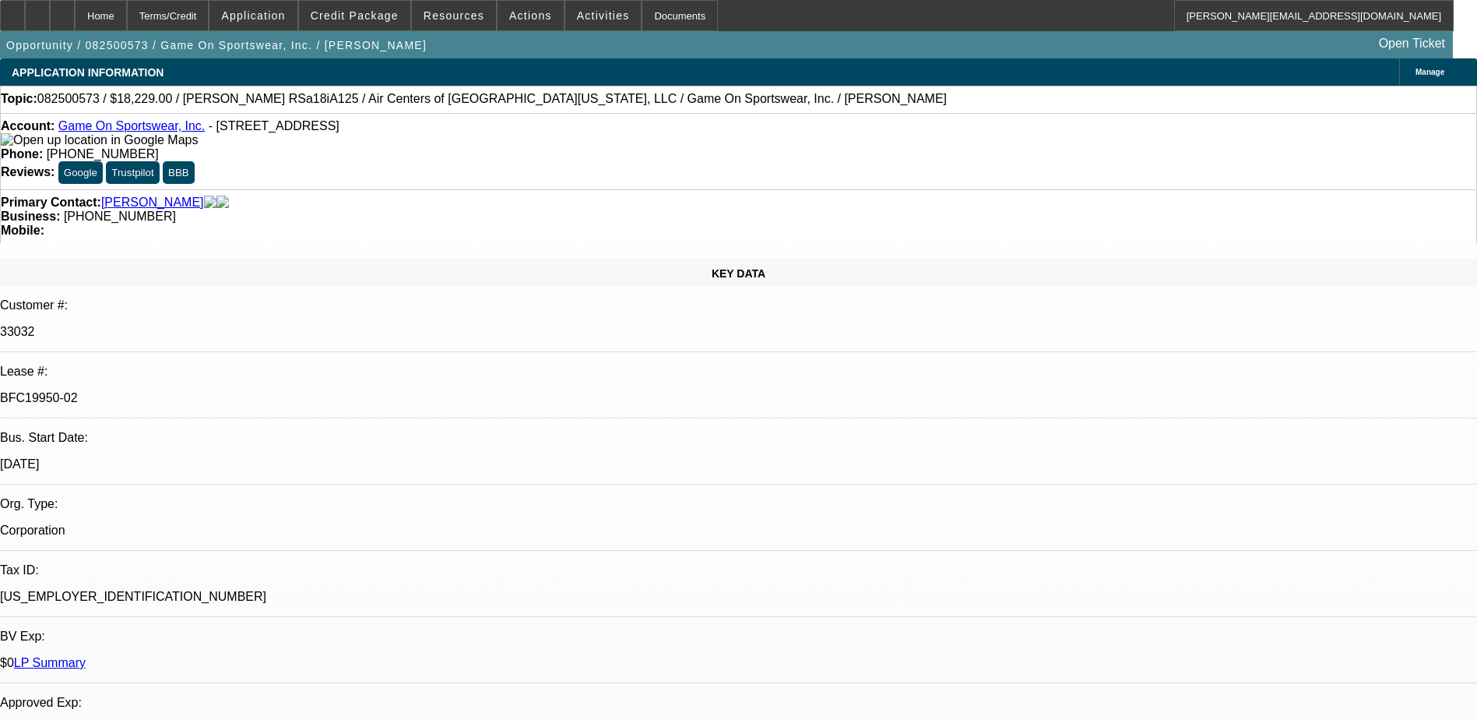
select select "0"
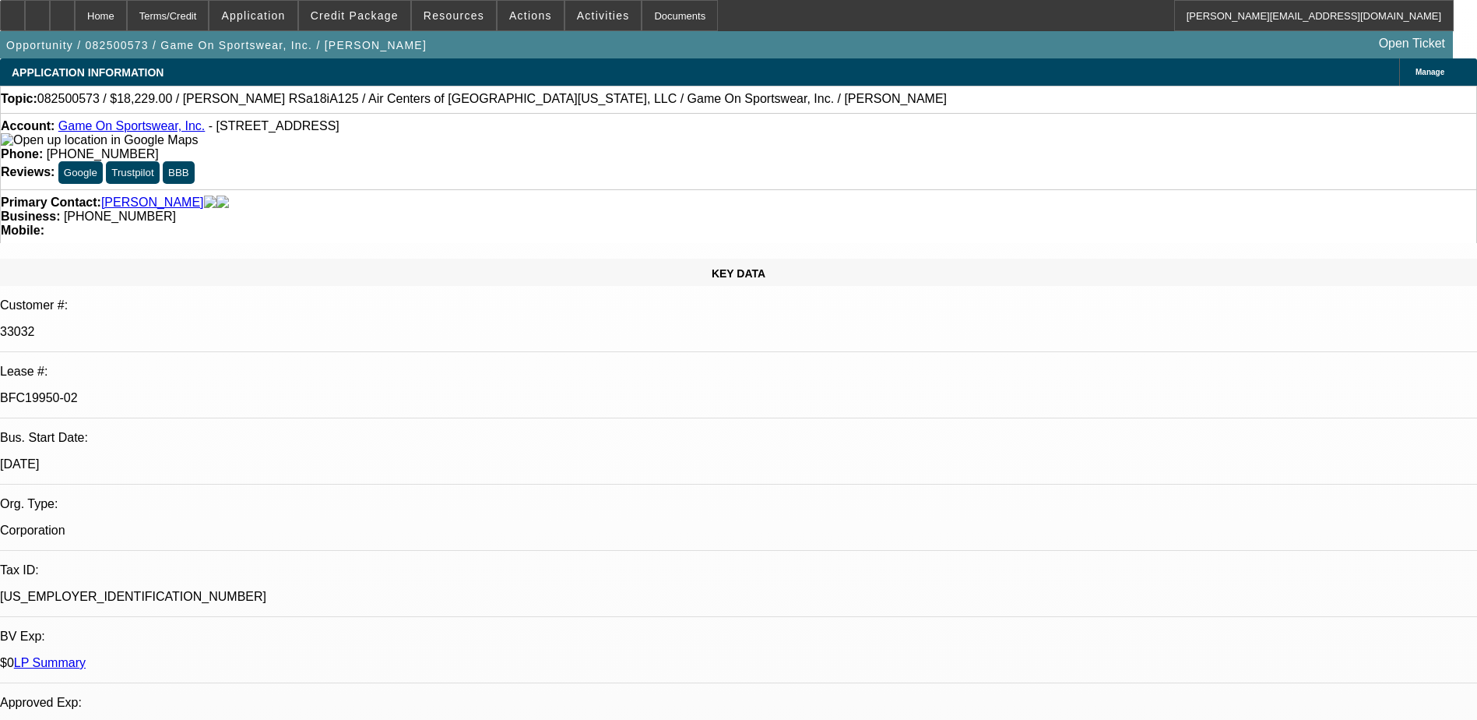
select select "0"
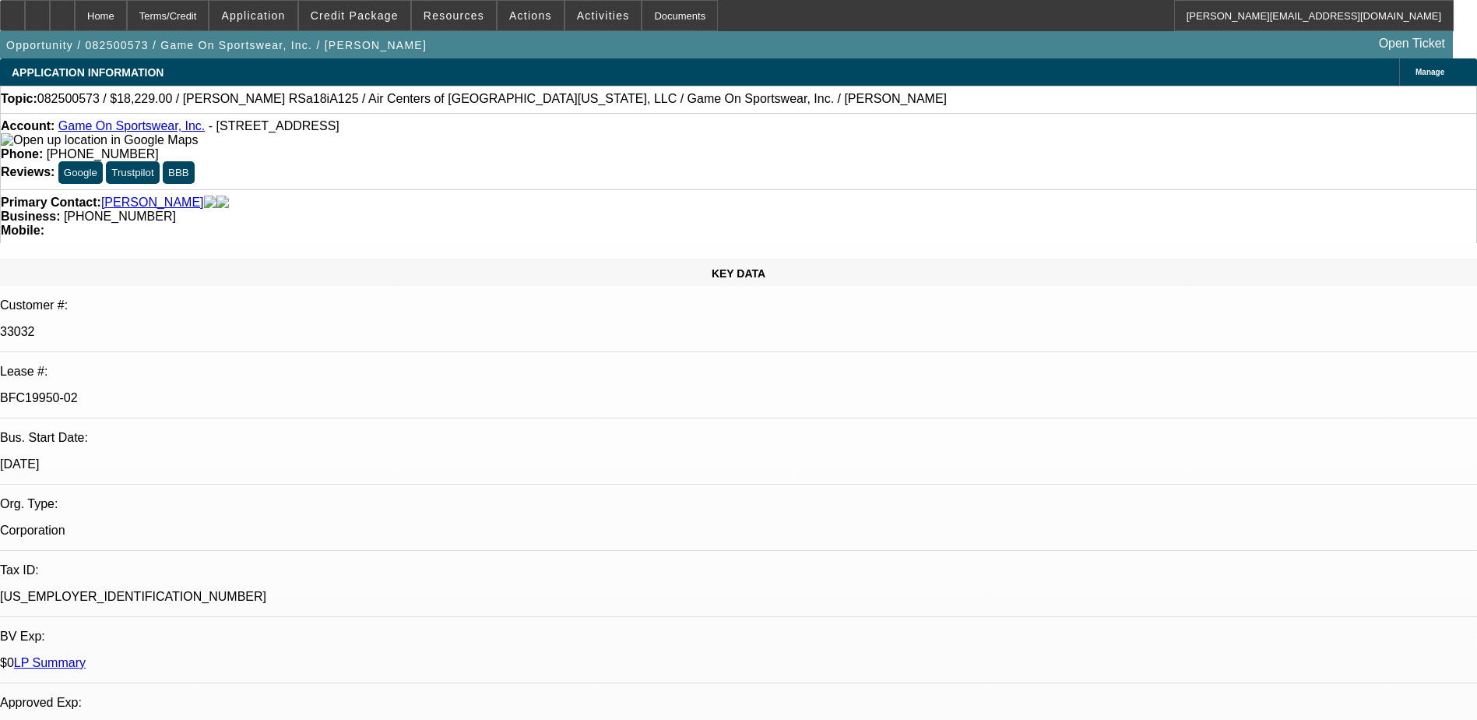
select select "0"
select select "1"
select select "6"
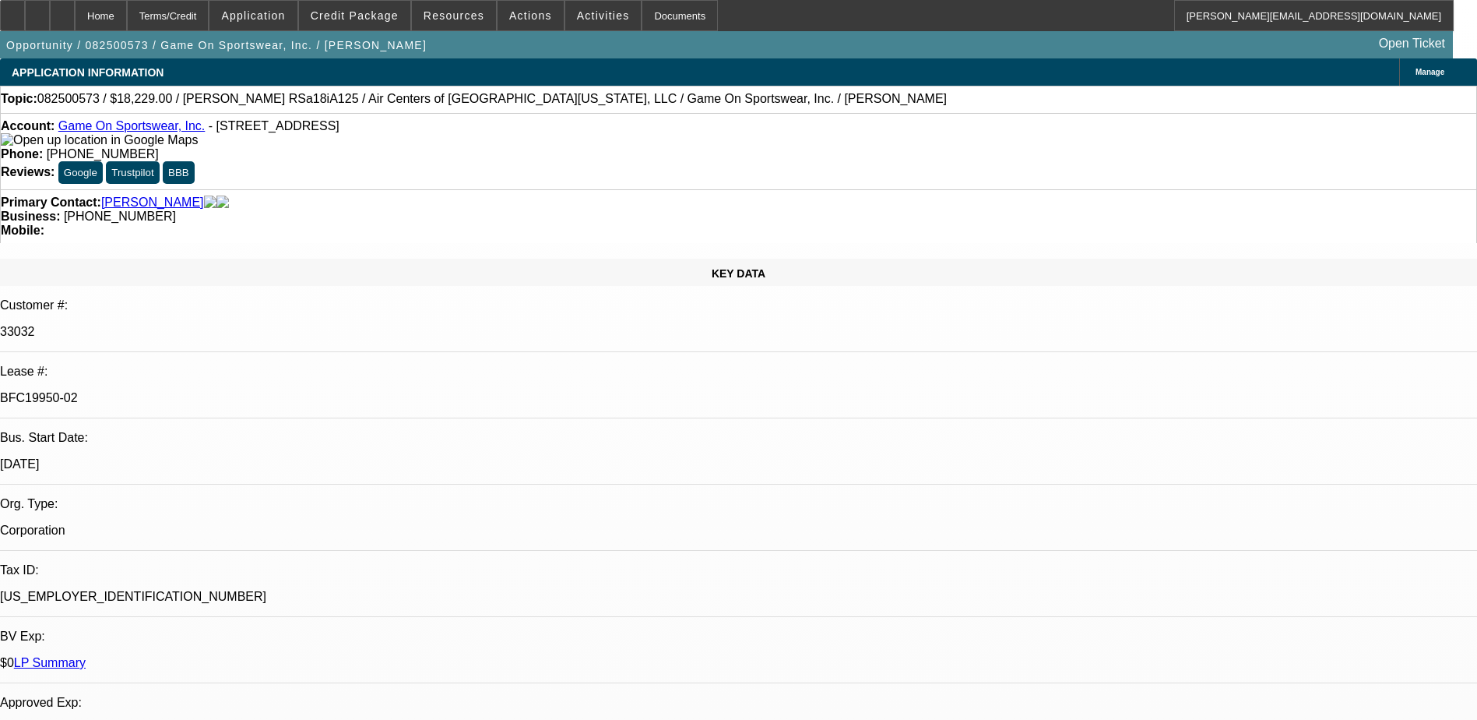
select select "1"
select select "6"
select select "1"
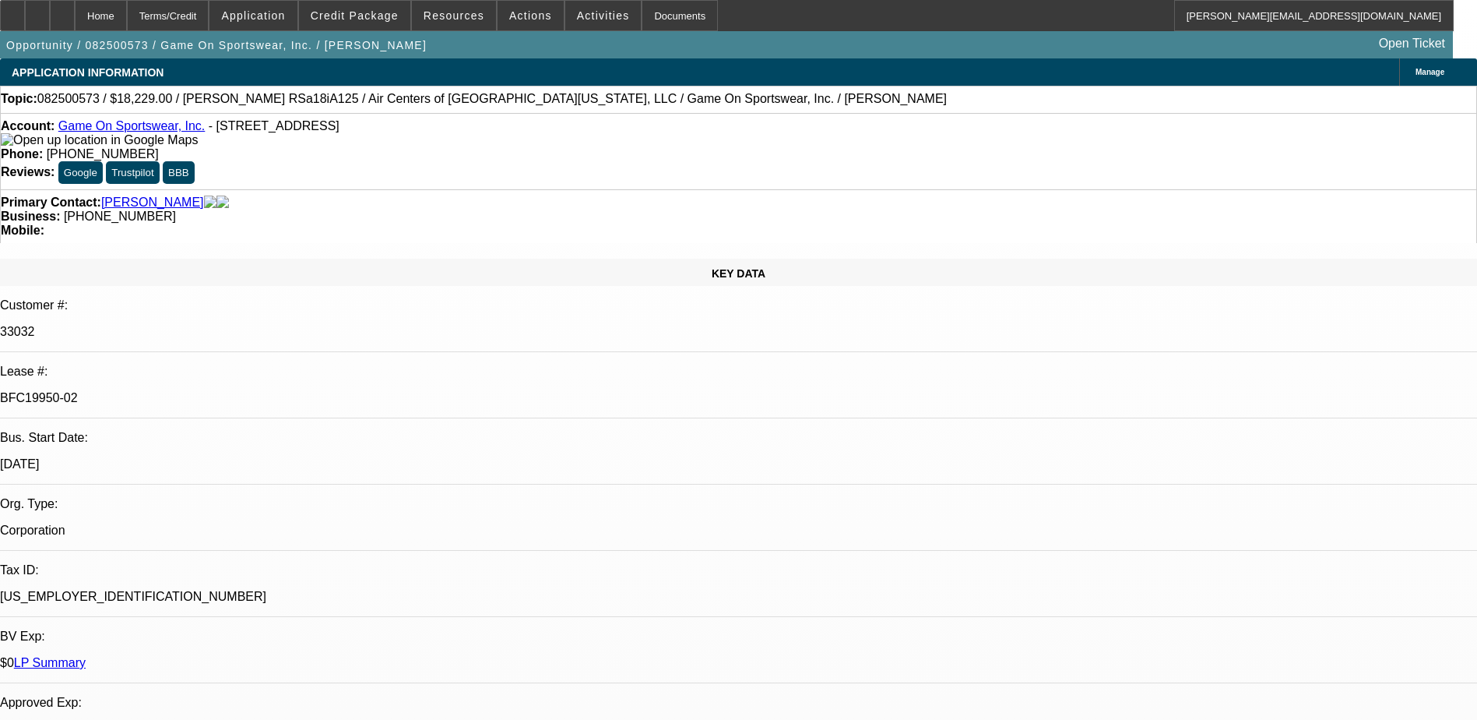
select select "6"
select select "1"
select select "6"
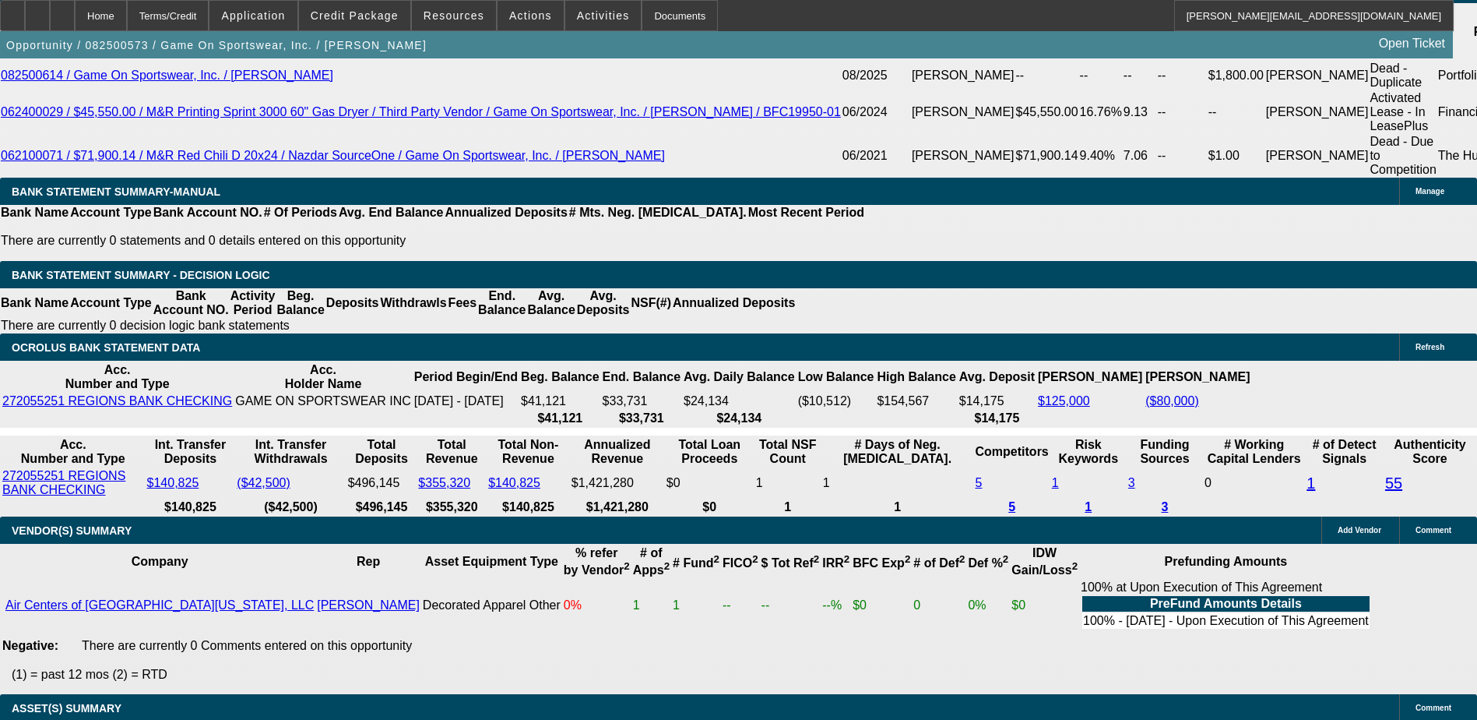
scroll to position [2959, 0]
